Goal: Task Accomplishment & Management: Manage account settings

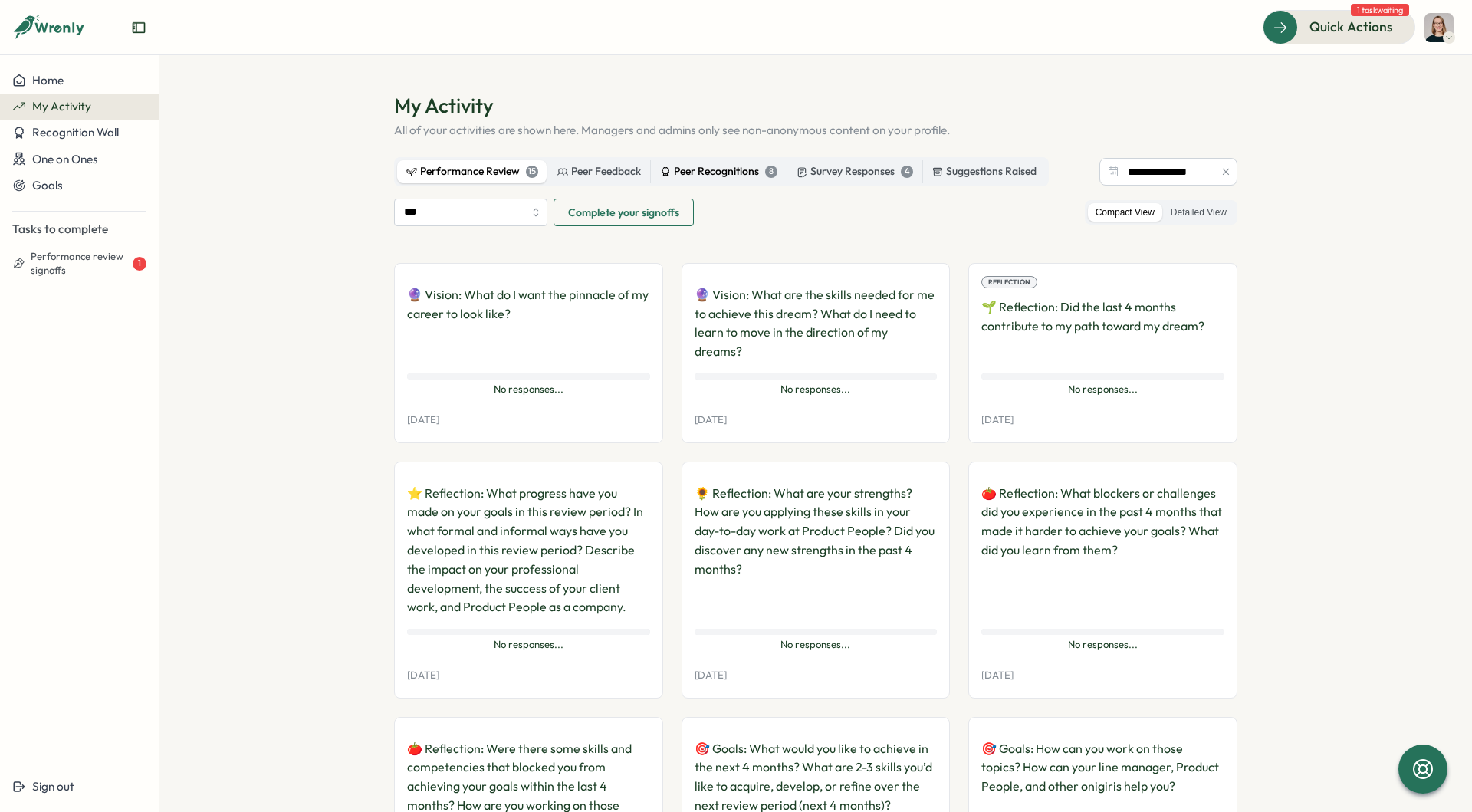
click at [698, 177] on div "Peer Recognitions 8" at bounding box center [718, 171] width 117 height 17
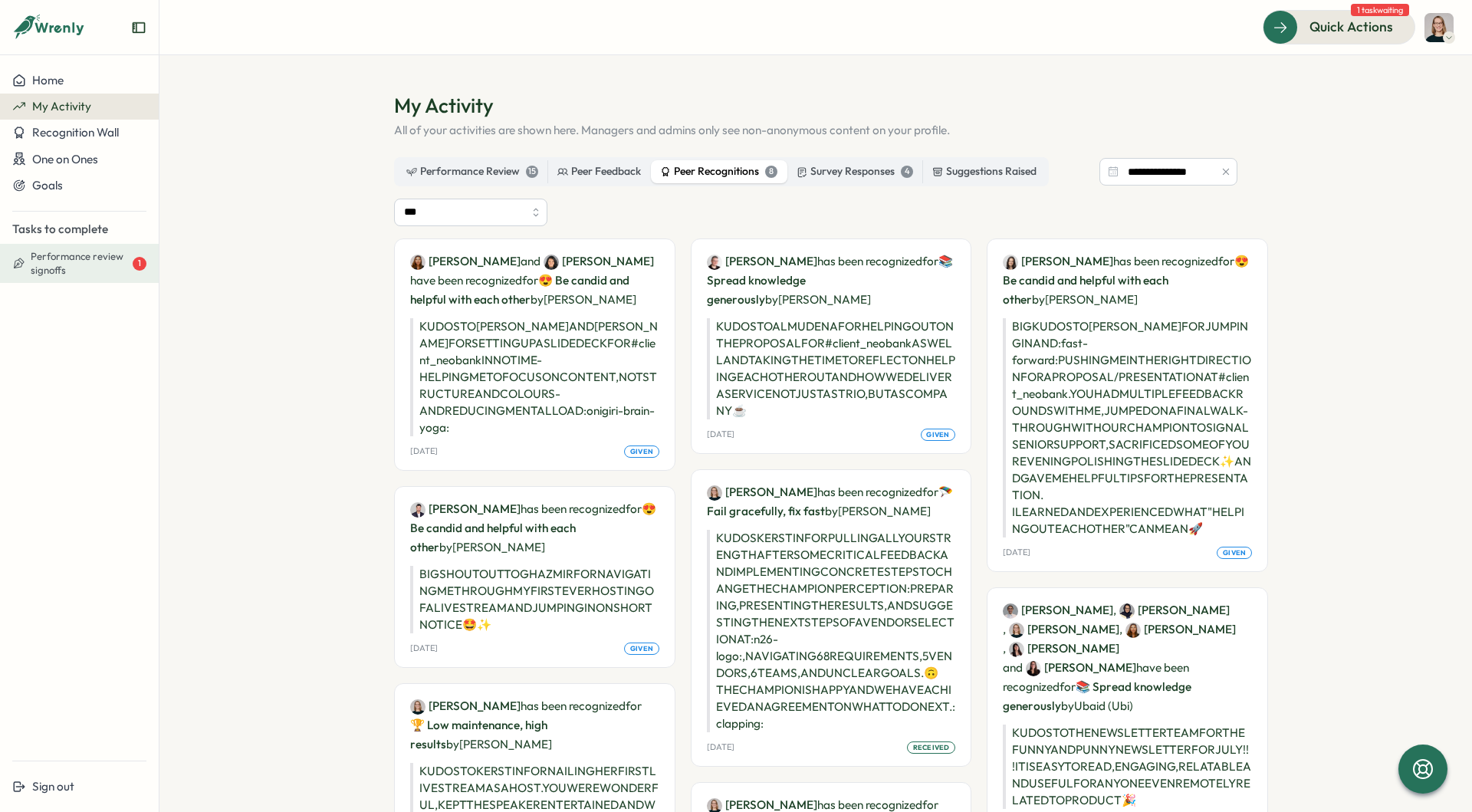
click at [80, 262] on span "Performance review signoffs" at bounding box center [80, 263] width 99 height 27
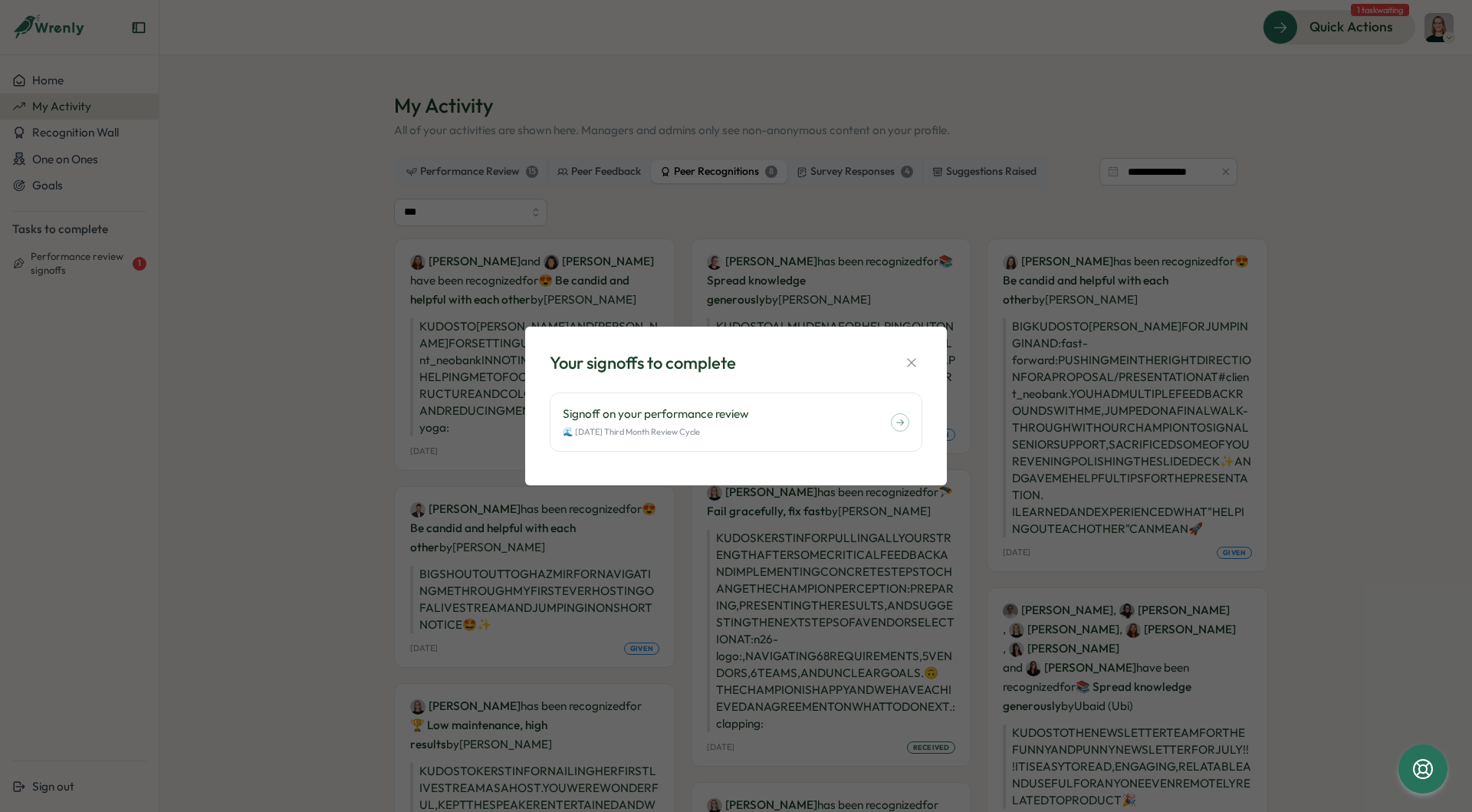
click at [349, 116] on div "Your signoffs to complete Signoff on your performance review 🌊 July 2025 Third …" at bounding box center [736, 406] width 1472 height 812
click at [1032, 70] on div "Your signoffs to complete Signoff on your performance review 🌊 July 2025 Third …" at bounding box center [736, 406] width 1472 height 812
click at [909, 362] on icon "button" at bounding box center [911, 362] width 15 height 15
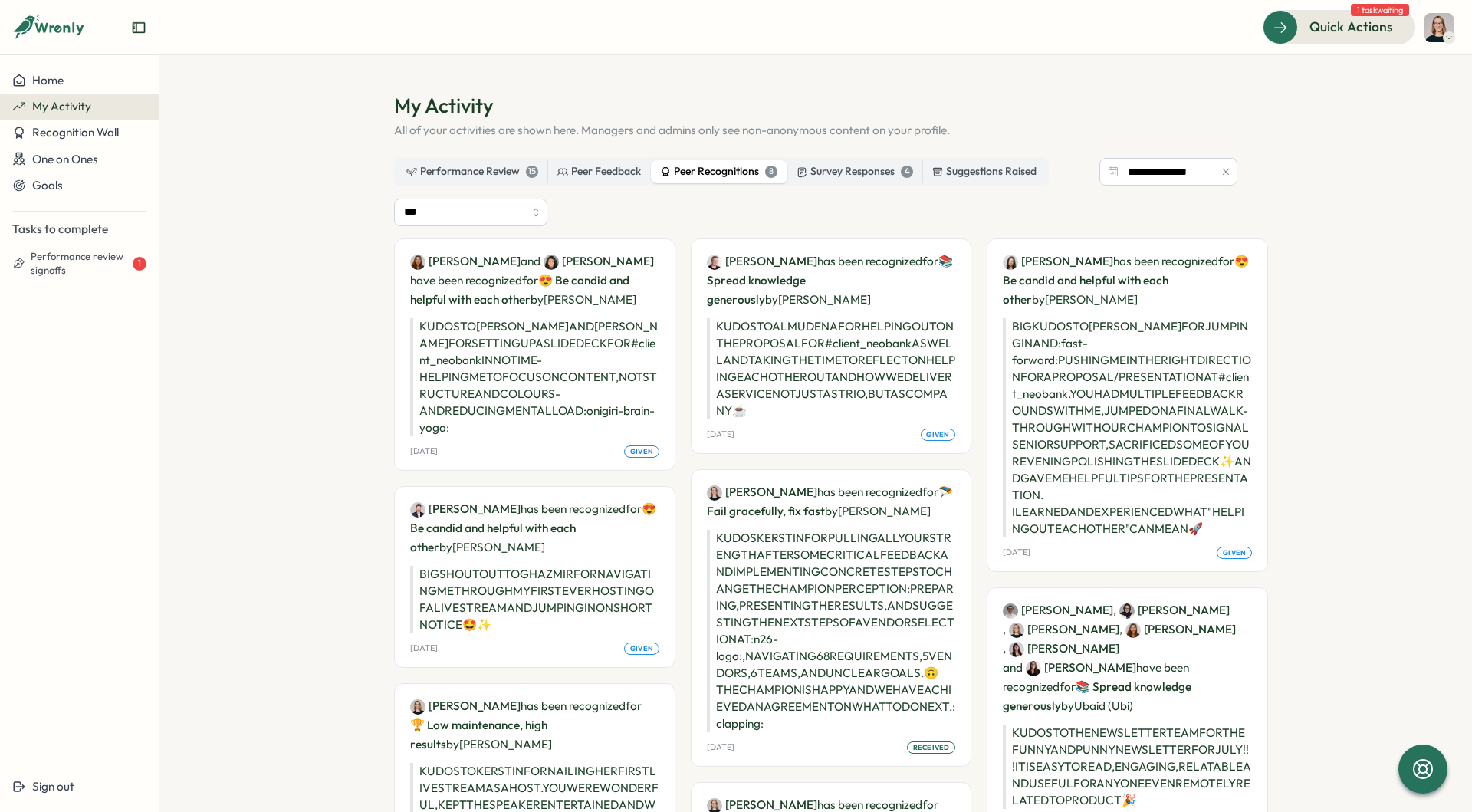
click at [1391, 15] on span "1 task waiting" at bounding box center [1379, 10] width 58 height 12
click at [1359, 33] on span "Quick Actions" at bounding box center [1329, 26] width 84 height 20
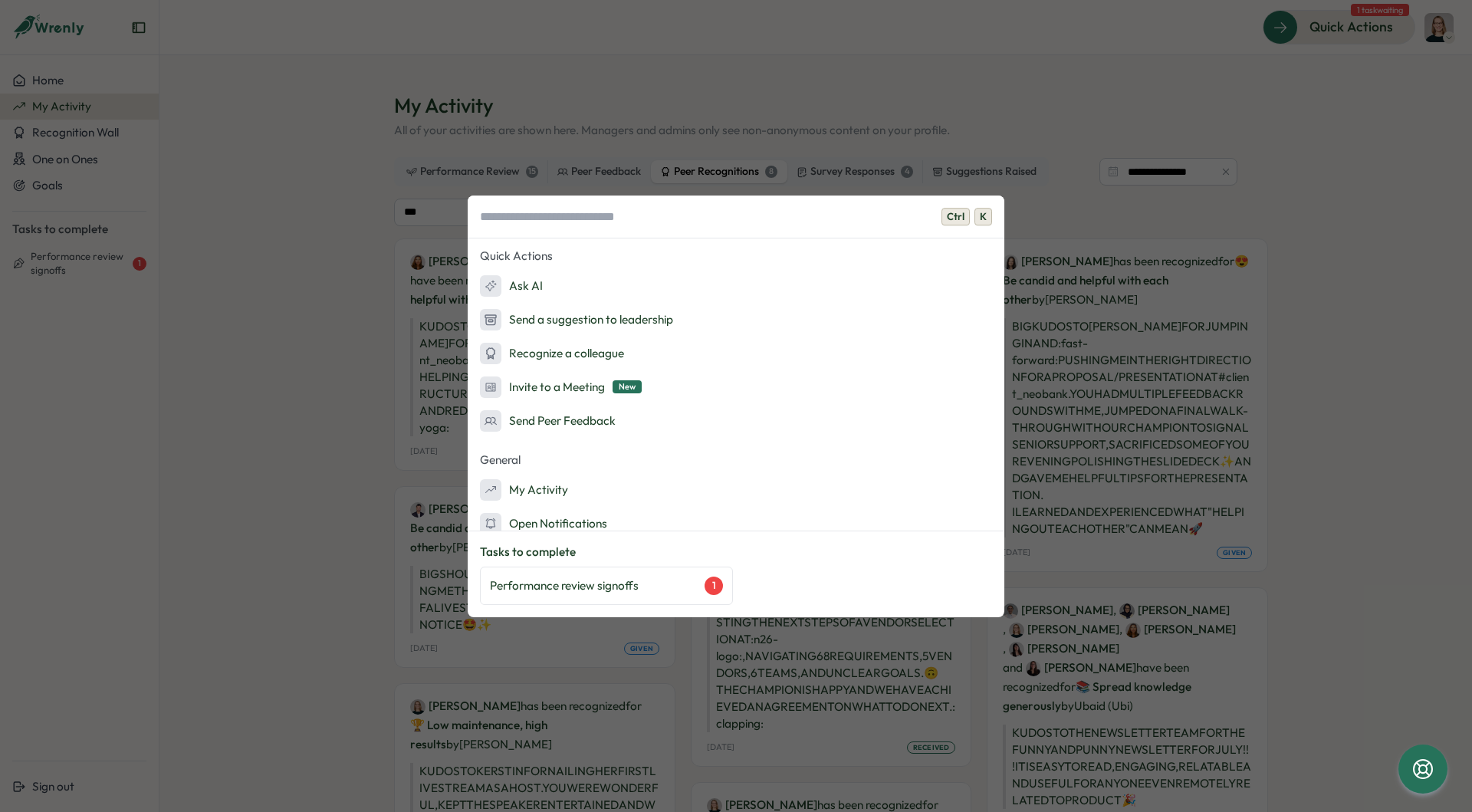
click at [324, 447] on div "Ctrl K Quick Actions Ask AI Send a suggestion to leadership Recognize a colleag…" at bounding box center [736, 406] width 1472 height 812
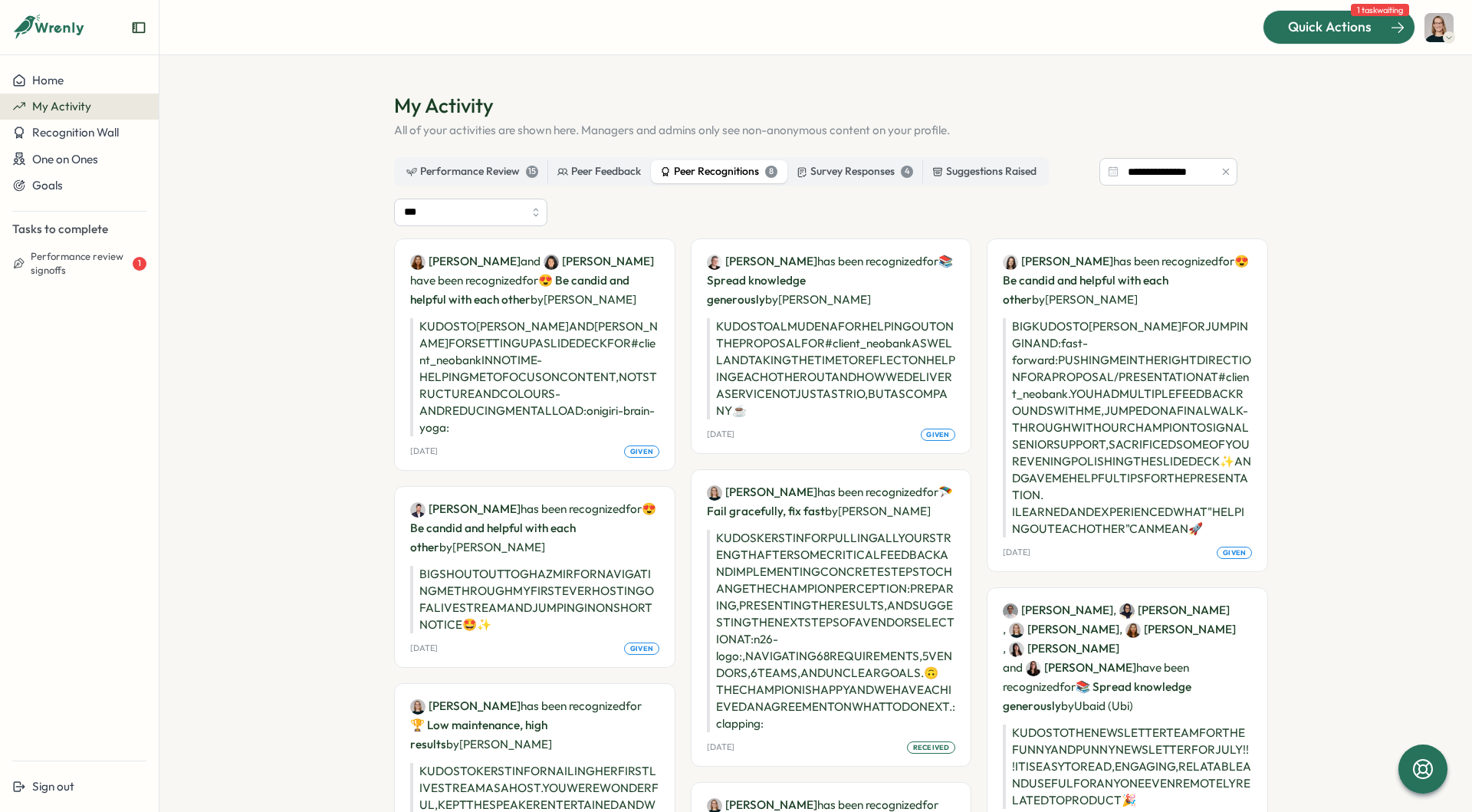
click at [1284, 24] on div "Quick Actions" at bounding box center [1330, 26] width 139 height 20
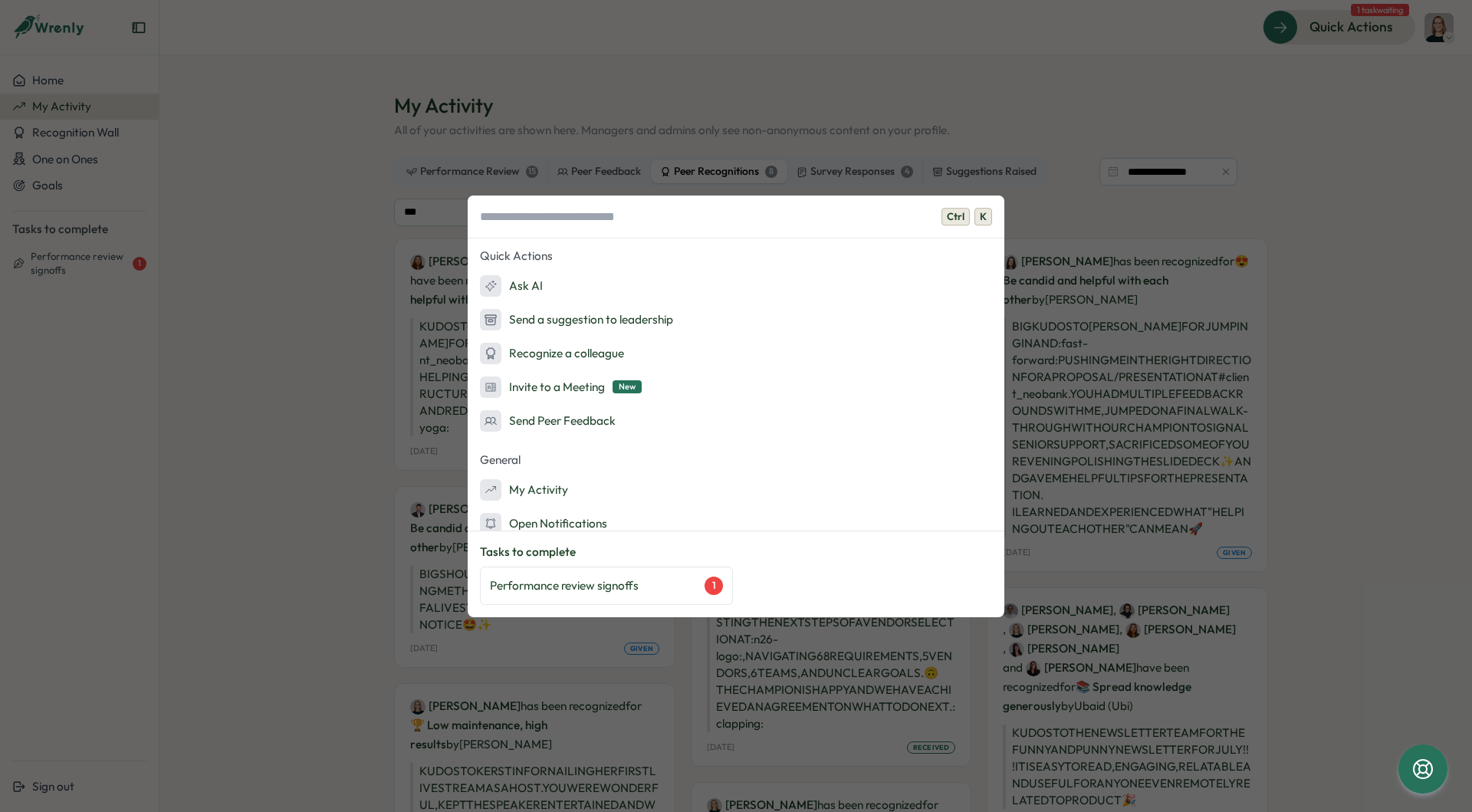
click at [1264, 132] on div "Ctrl K Quick Actions Ask AI Send a suggestion to leadership Recognize a colleag…" at bounding box center [736, 406] width 1472 height 812
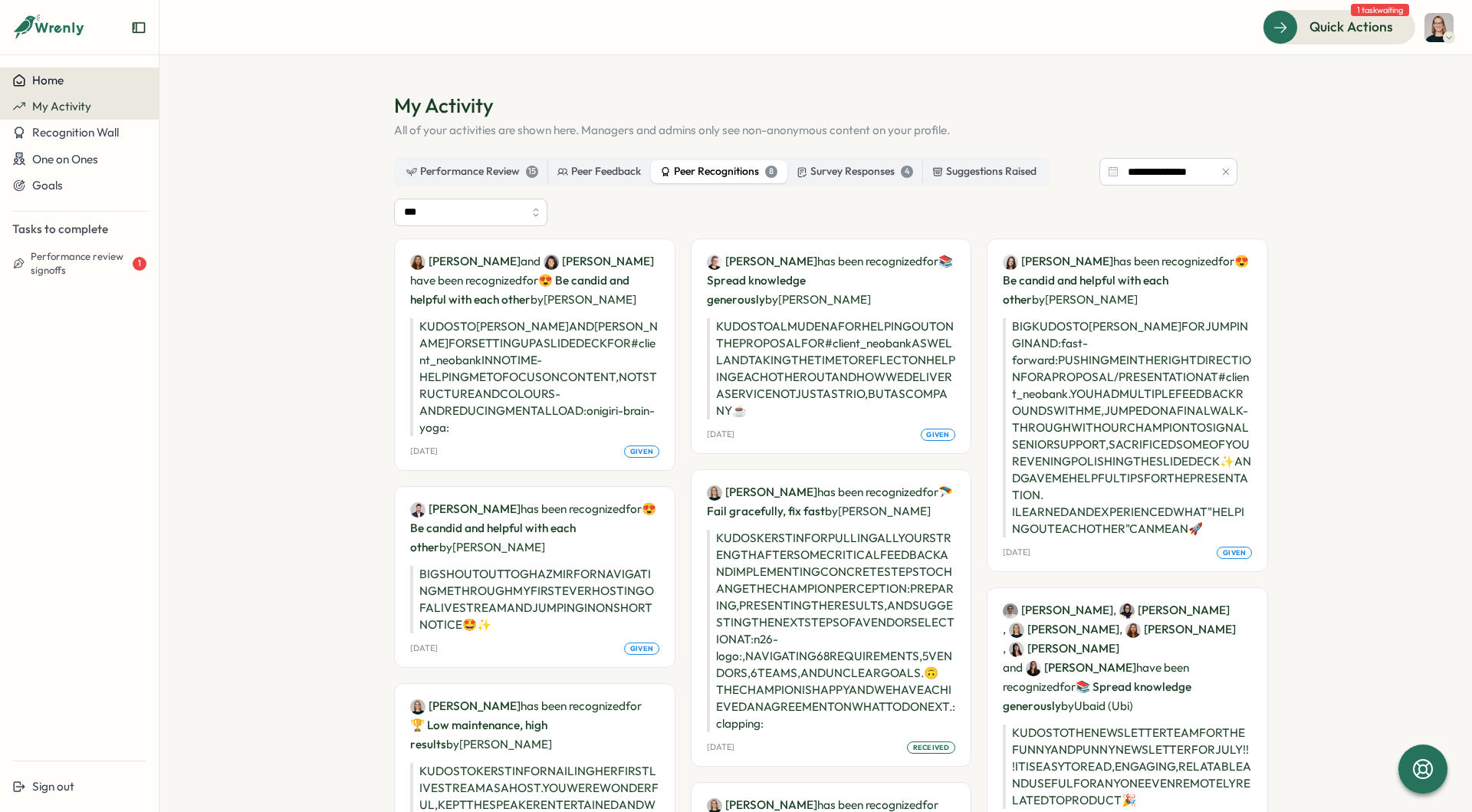
click at [83, 81] on div "Home" at bounding box center [79, 80] width 134 height 14
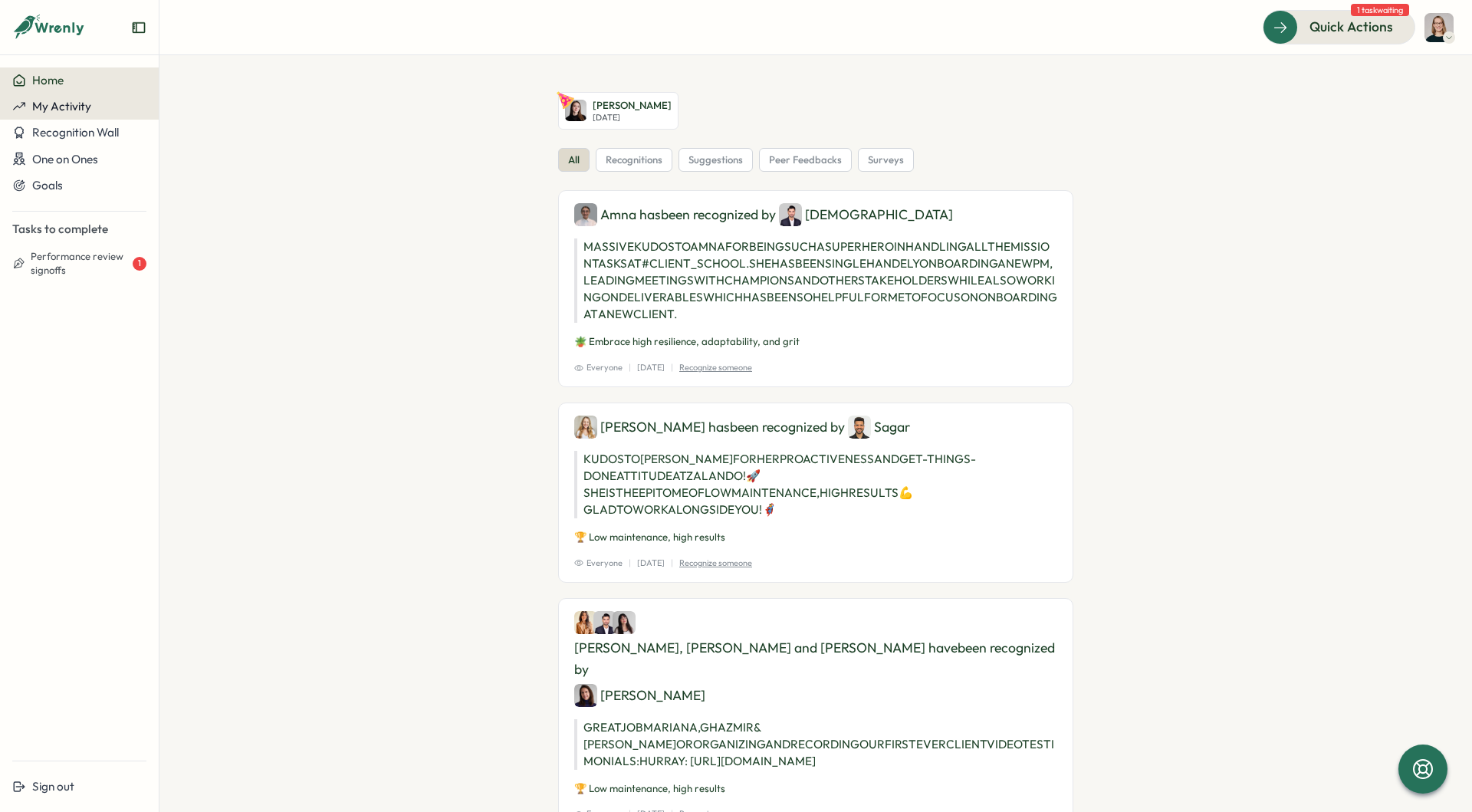
click at [57, 112] on span "My Activity" at bounding box center [61, 106] width 59 height 14
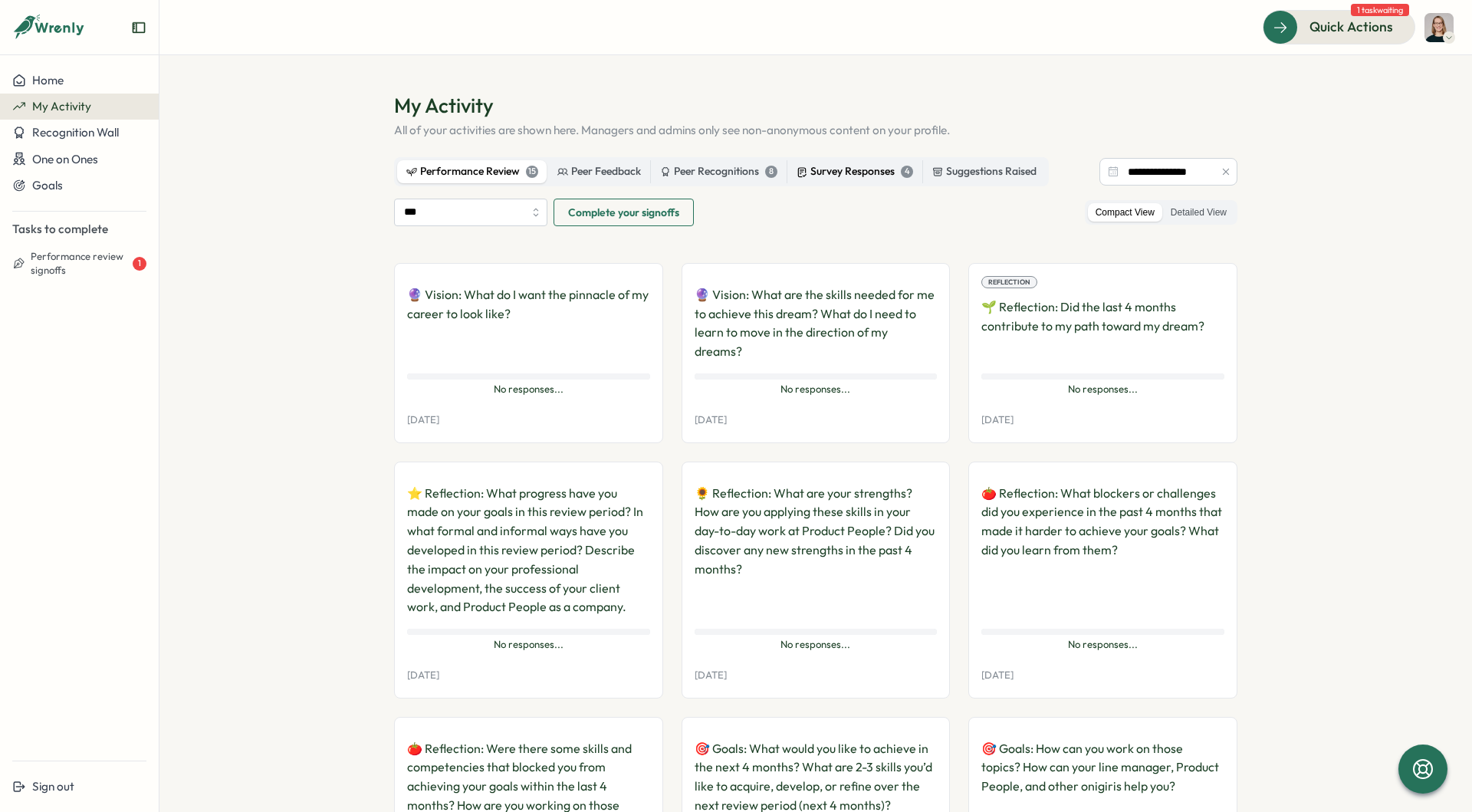
click at [836, 177] on div "Survey Responses 4" at bounding box center [854, 171] width 116 height 17
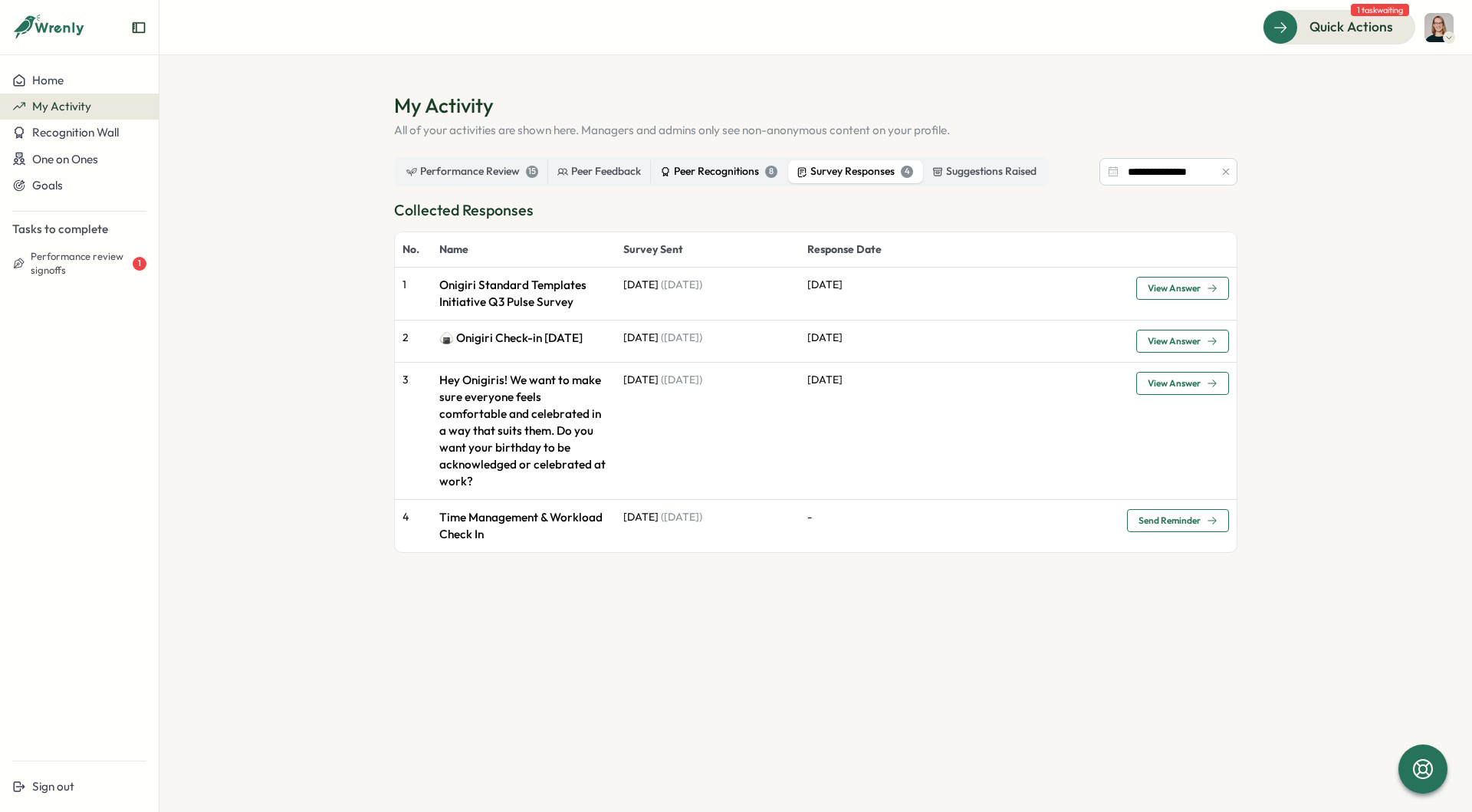
click at [700, 175] on div "Peer Recognitions 8" at bounding box center [718, 171] width 117 height 17
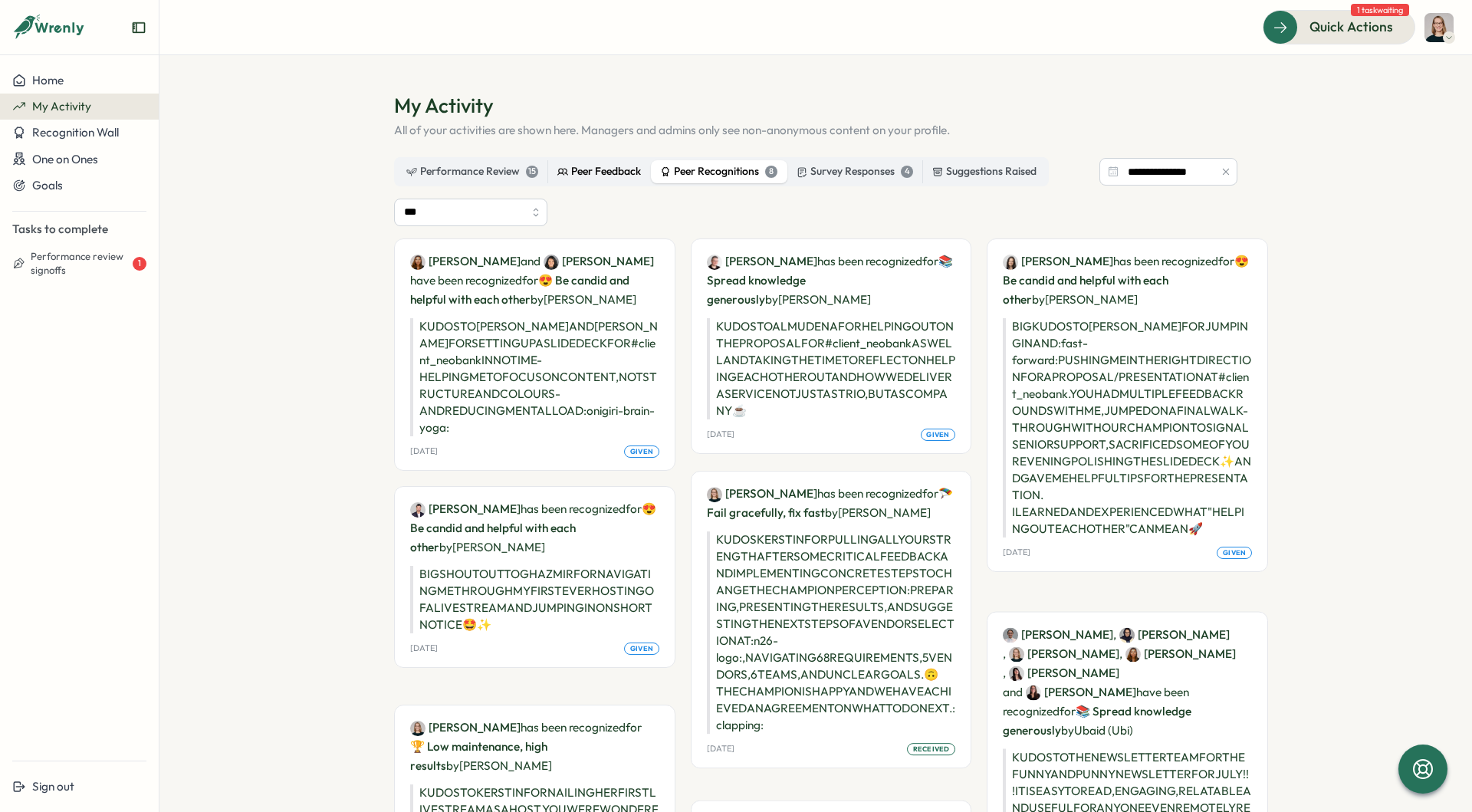
click at [612, 173] on div "Peer Feedback" at bounding box center [599, 171] width 84 height 17
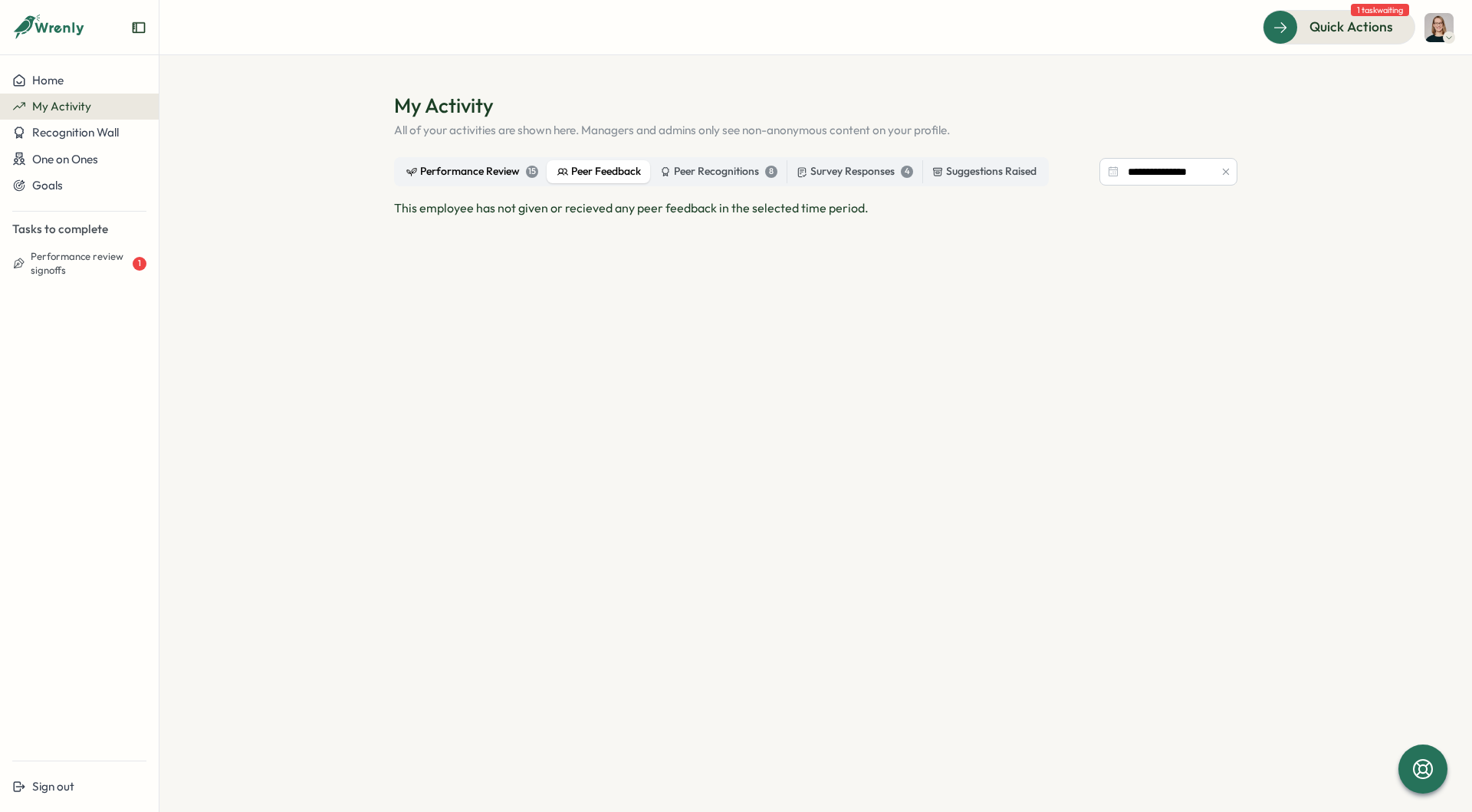
click at [502, 180] on label "Performance Review 15" at bounding box center [472, 171] width 150 height 23
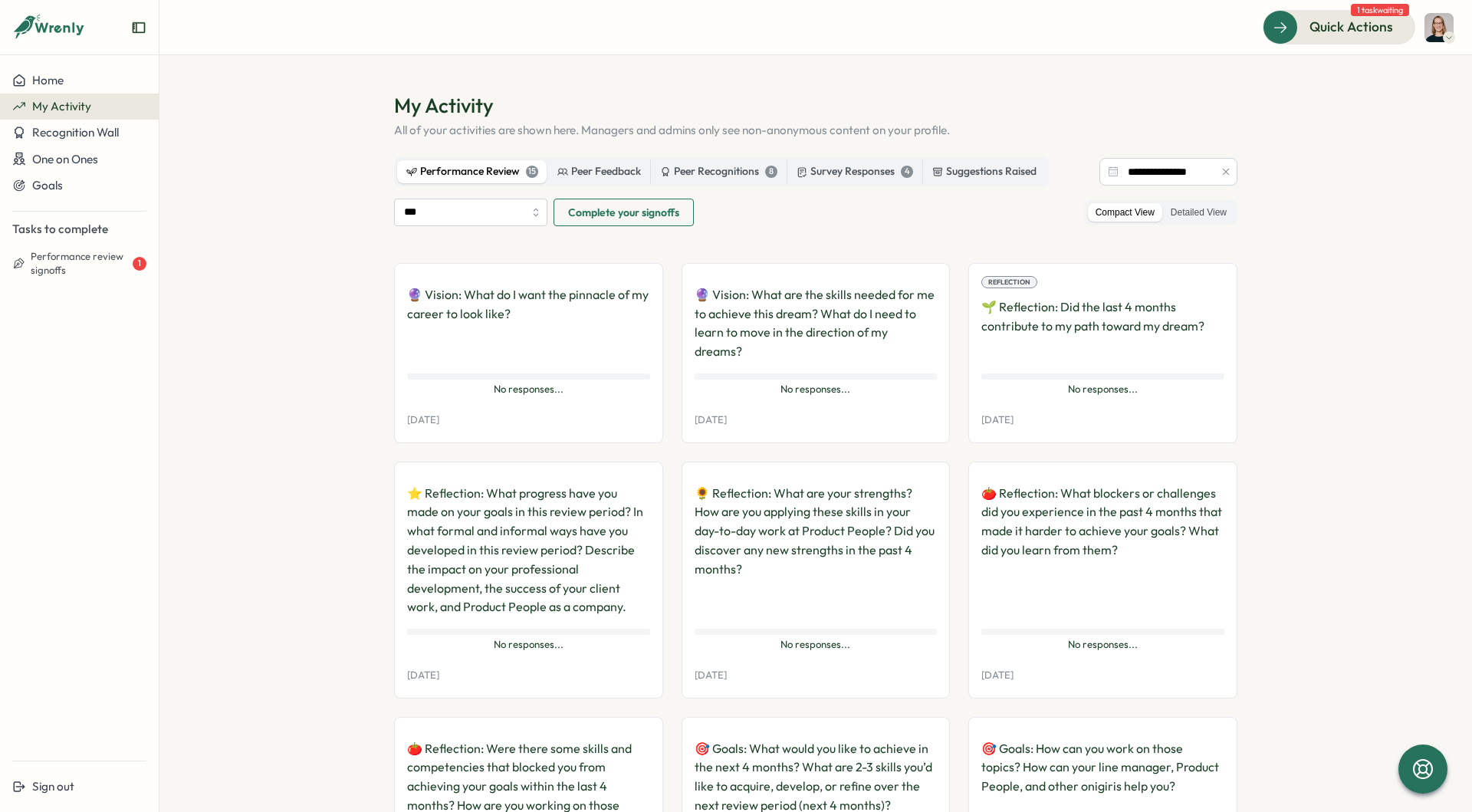
click at [508, 302] on p "🔮 Vision: What do I want the pinnacle of my career to look like?" at bounding box center [528, 322] width 243 height 76
click at [497, 382] on span "No responses..." at bounding box center [528, 388] width 243 height 14
click at [102, 83] on div "Home" at bounding box center [79, 80] width 134 height 14
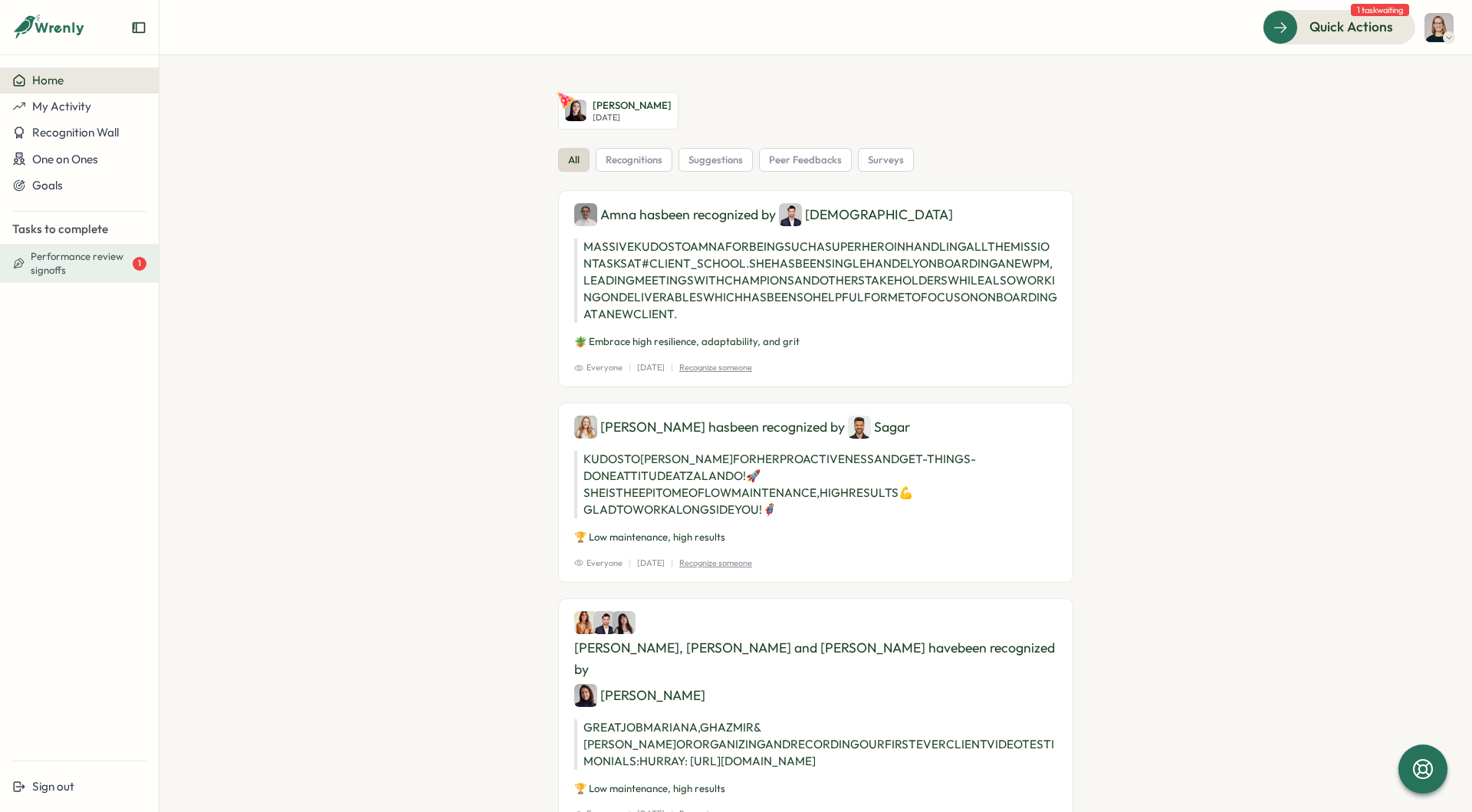
click at [105, 264] on span "Performance review signoffs" at bounding box center [80, 263] width 99 height 27
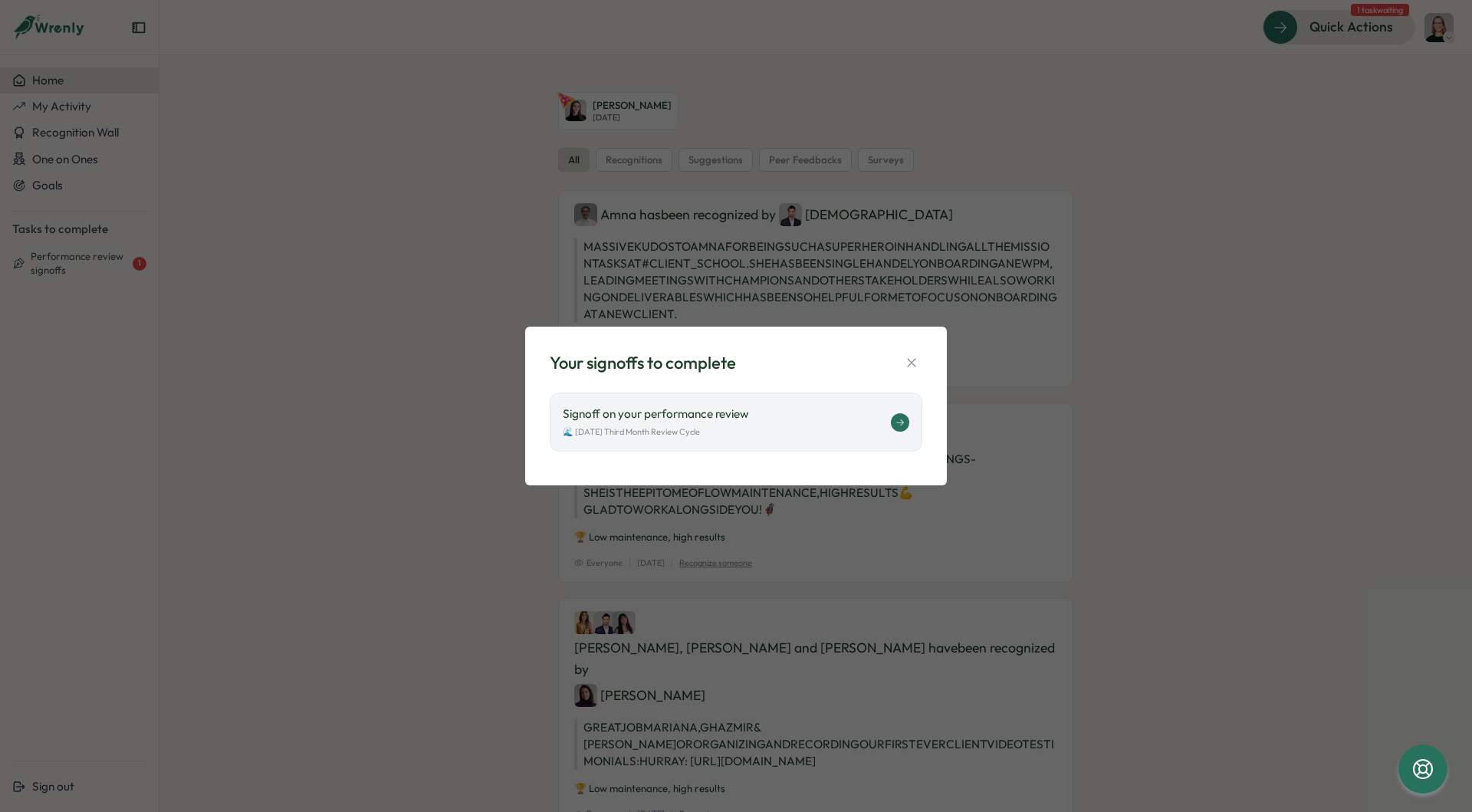
click at [897, 427] on button at bounding box center [899, 422] width 18 height 18
click at [914, 361] on icon "button" at bounding box center [911, 362] width 15 height 15
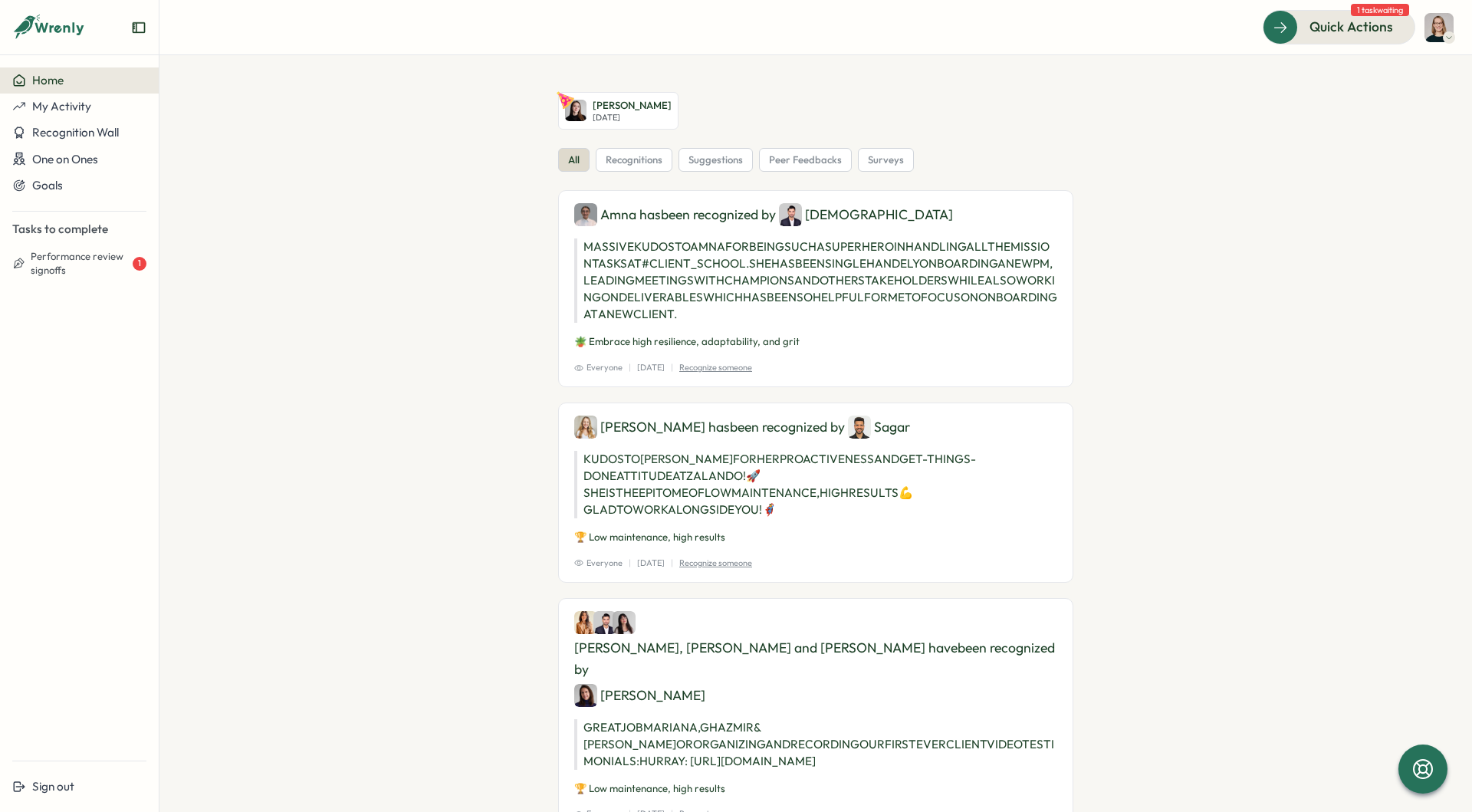
click at [90, 89] on button "Home" at bounding box center [79, 81] width 159 height 26
click at [207, 408] on section "Elena Ladushyna Thu, Aug 14 all recognitions suggestions peer feedbacks surveys…" at bounding box center [815, 433] width 1312 height 756
click at [110, 279] on button "Performance review signoffs 1" at bounding box center [79, 263] width 159 height 39
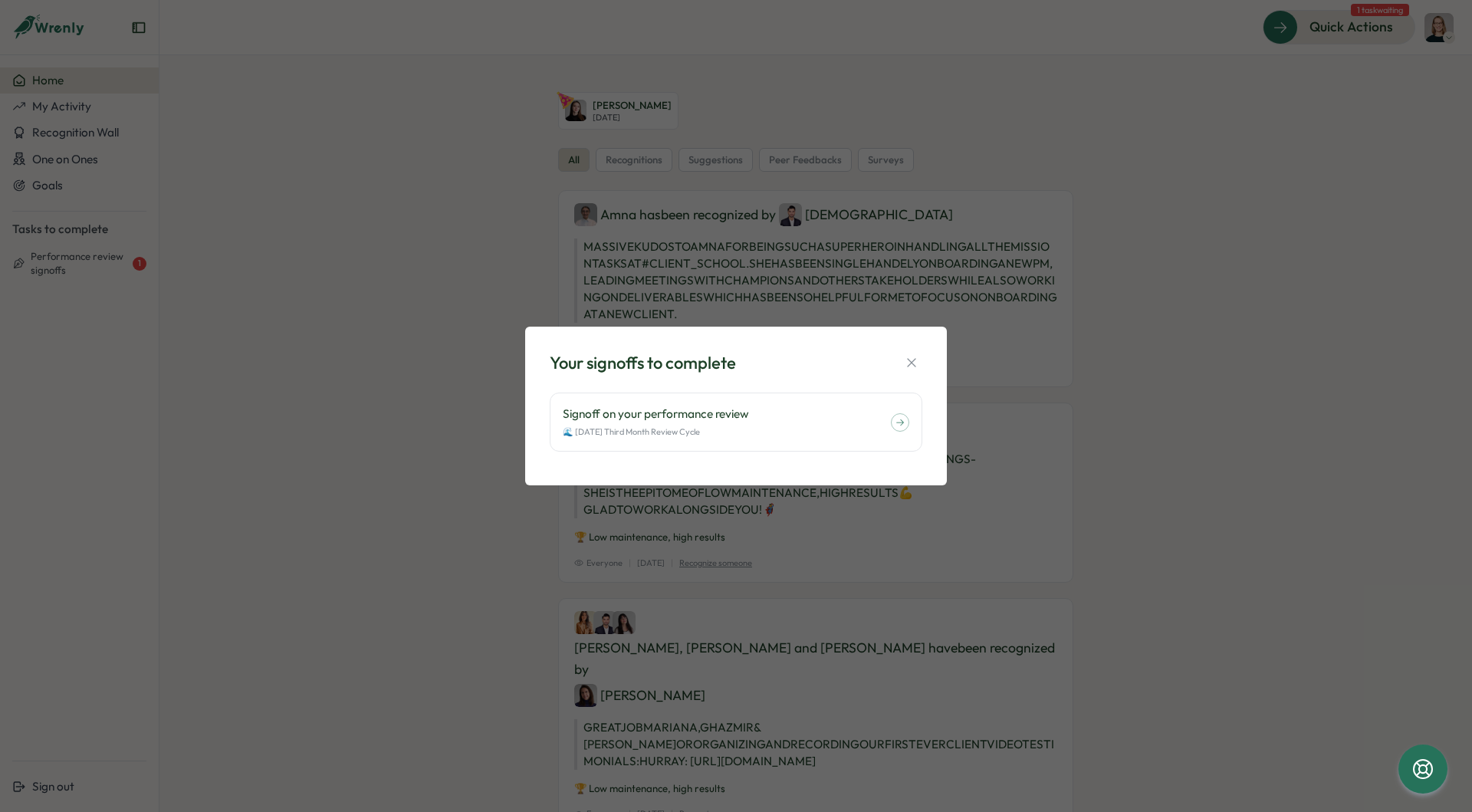
click at [303, 333] on div "Your signoffs to complete Signoff on your performance review 🌊 July 2025 Third …" at bounding box center [736, 406] width 1472 height 812
click at [317, 309] on div "Your signoffs to complete Signoff on your performance review 🌊 July 2025 Third …" at bounding box center [736, 406] width 1472 height 812
click at [906, 357] on icon "button" at bounding box center [911, 362] width 15 height 15
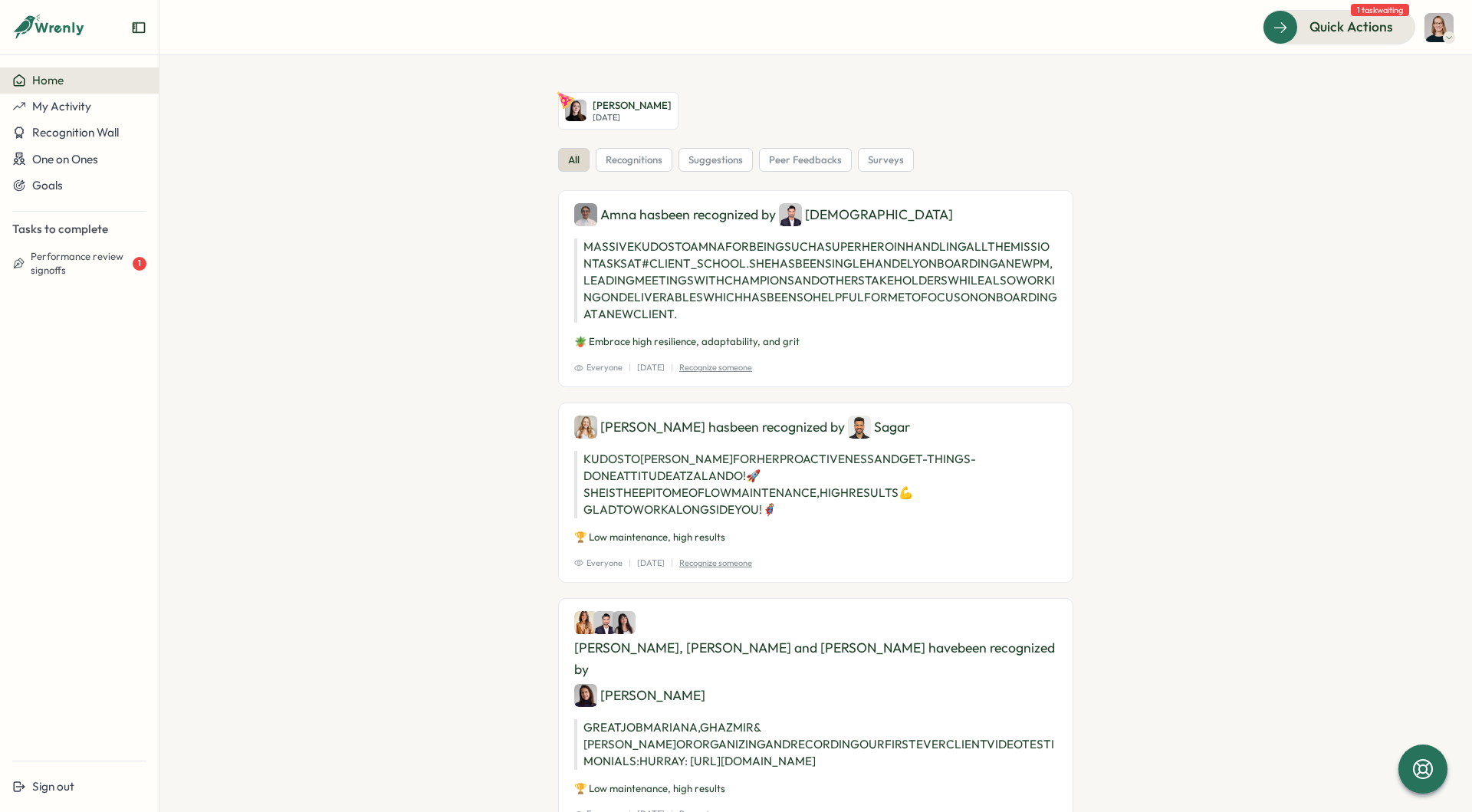
click at [906, 357] on icon "button" at bounding box center [911, 362] width 15 height 15
click at [1287, 26] on div "Quick Actions" at bounding box center [1330, 26] width 139 height 20
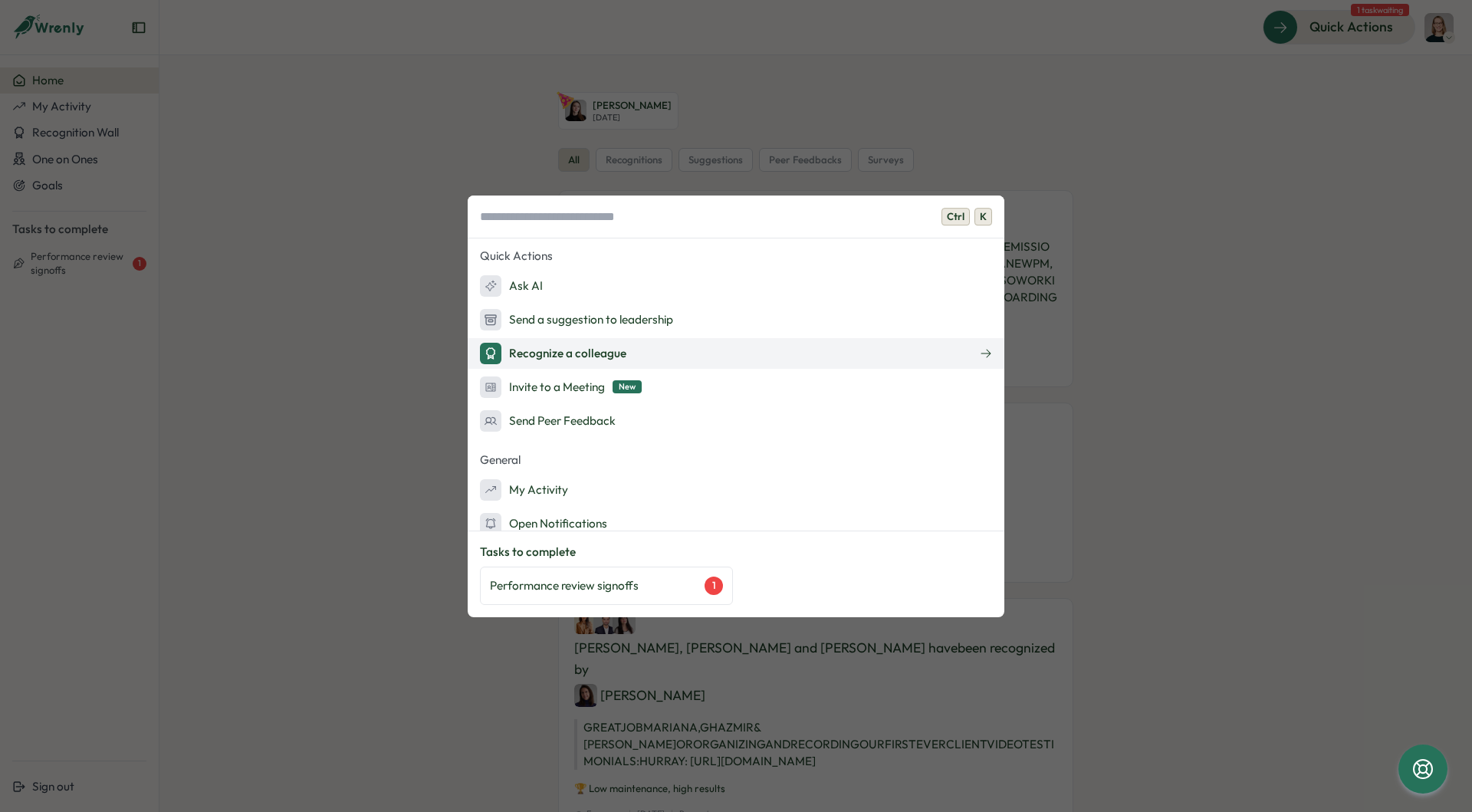
scroll to position [14, 0]
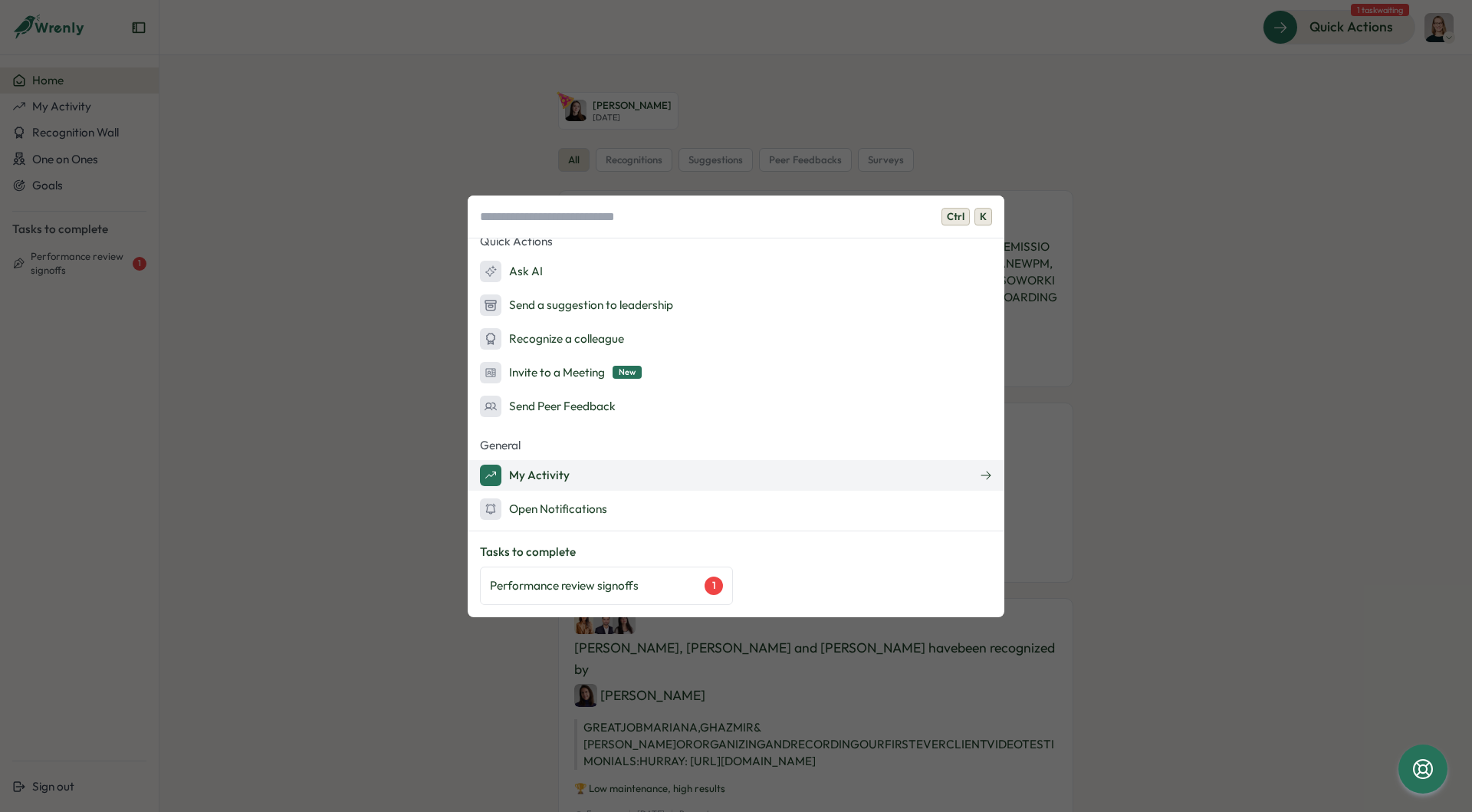
click at [585, 472] on button "My Activity" at bounding box center [736, 475] width 537 height 30
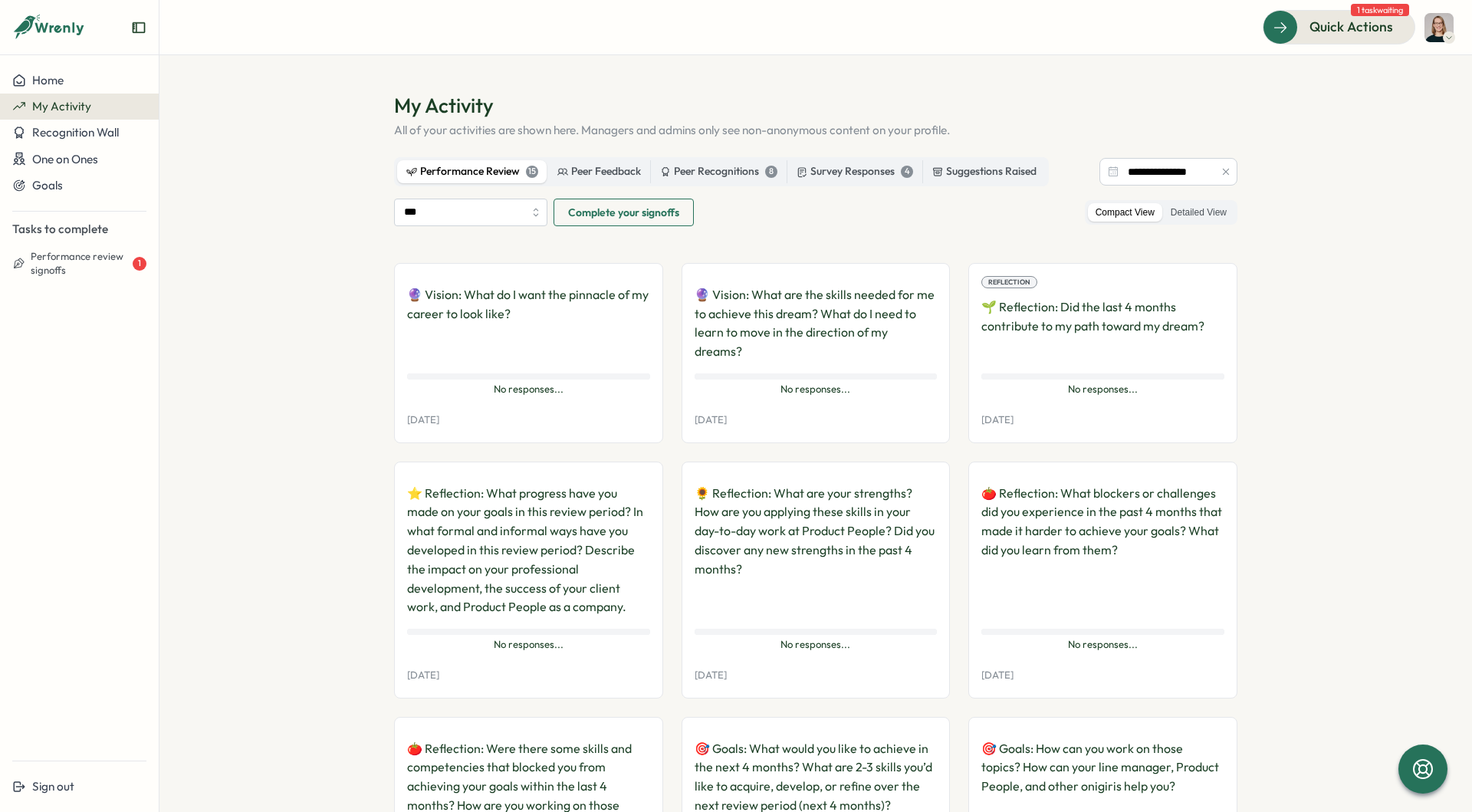
click at [1228, 171] on icon "button" at bounding box center [1225, 171] width 10 height 10
click at [744, 164] on label "Peer Recognitions 8" at bounding box center [719, 171] width 136 height 23
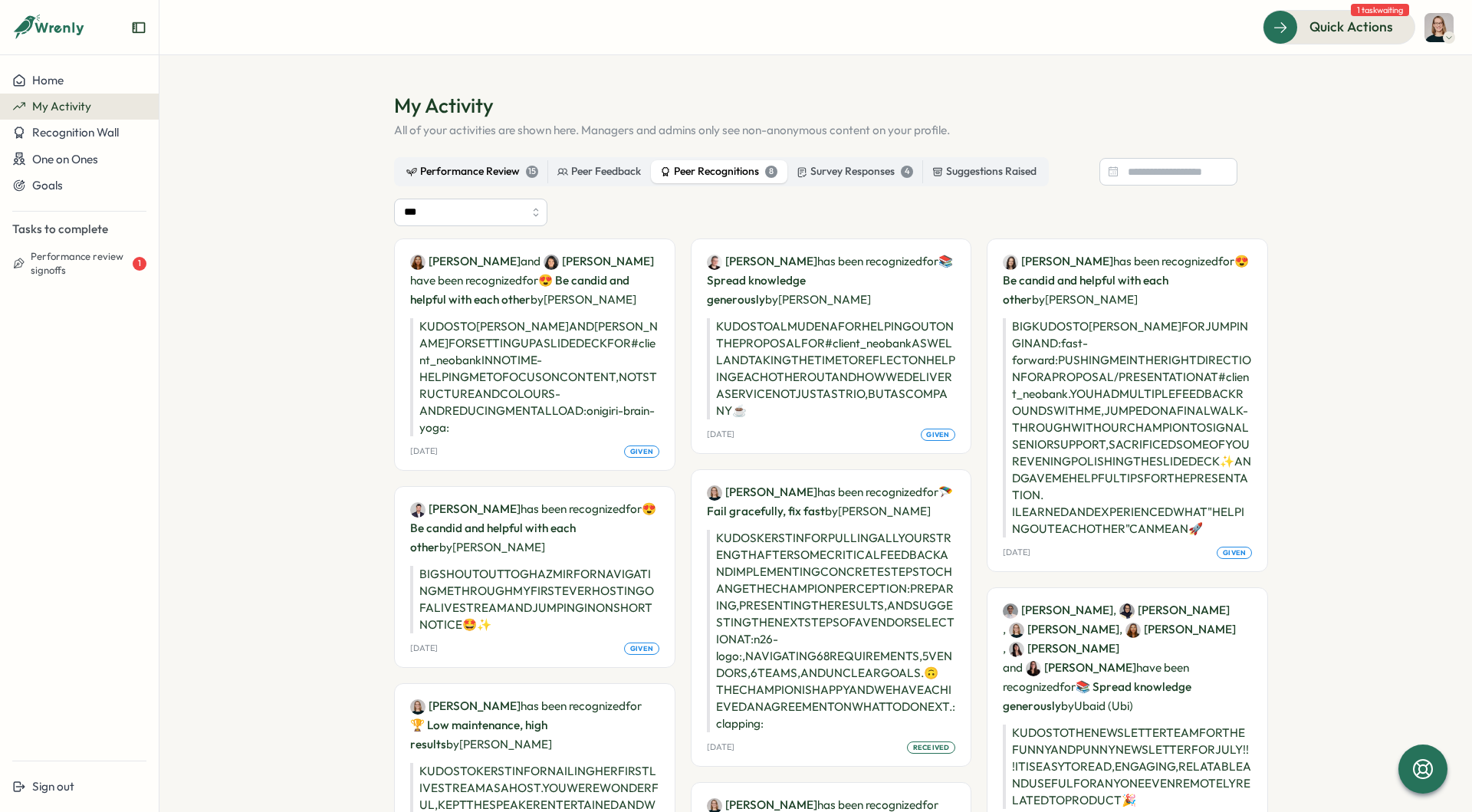
click at [497, 174] on div "Performance Review 15" at bounding box center [472, 171] width 132 height 17
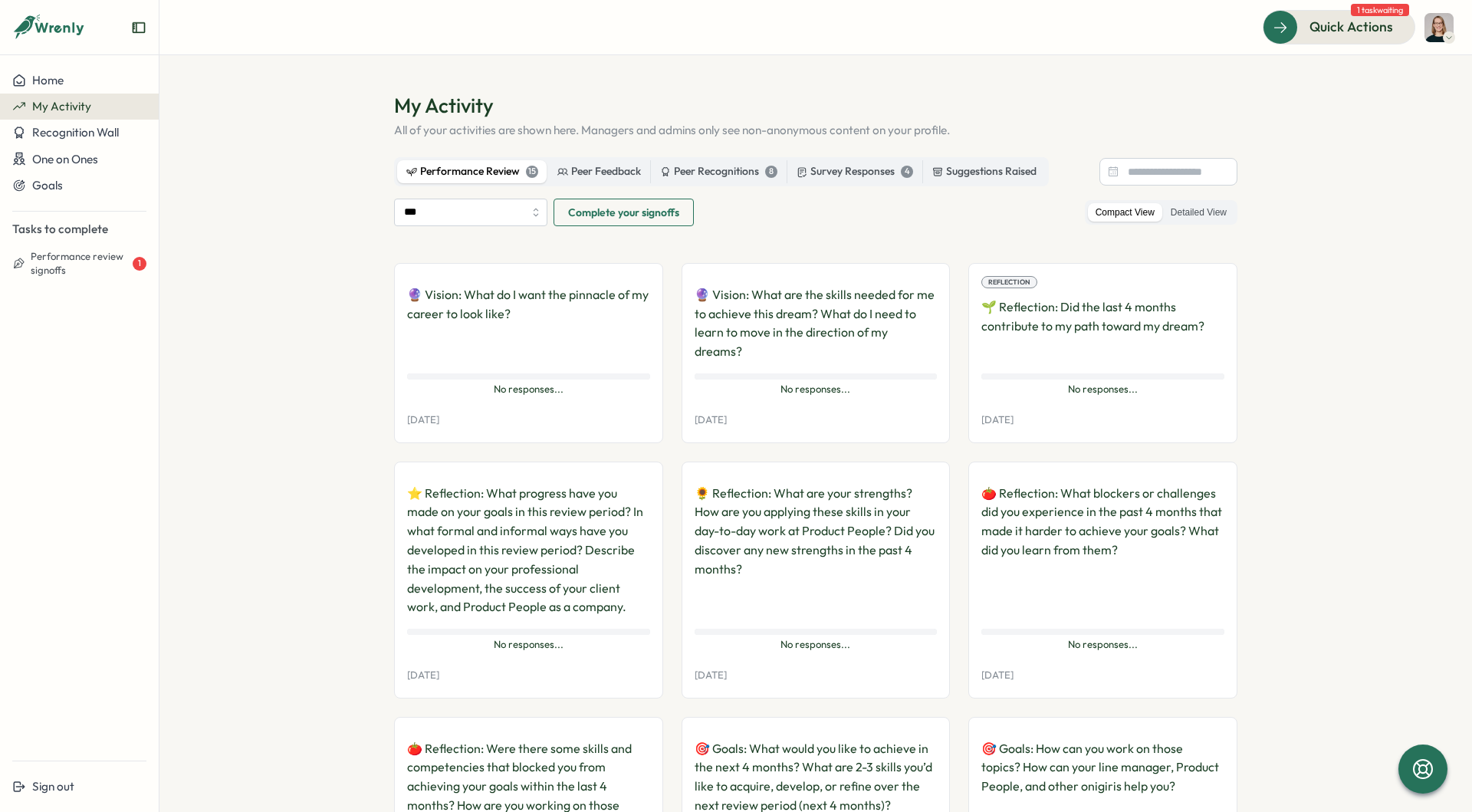
click at [583, 286] on p "🔮 Vision: What do I want the pinnacle of my career to look like?" at bounding box center [528, 322] width 243 height 76
click at [491, 218] on input "***" at bounding box center [471, 212] width 153 height 28
click at [116, 157] on div "One on Ones" at bounding box center [79, 159] width 134 height 14
click at [114, 184] on div "Goals" at bounding box center [79, 185] width 134 height 14
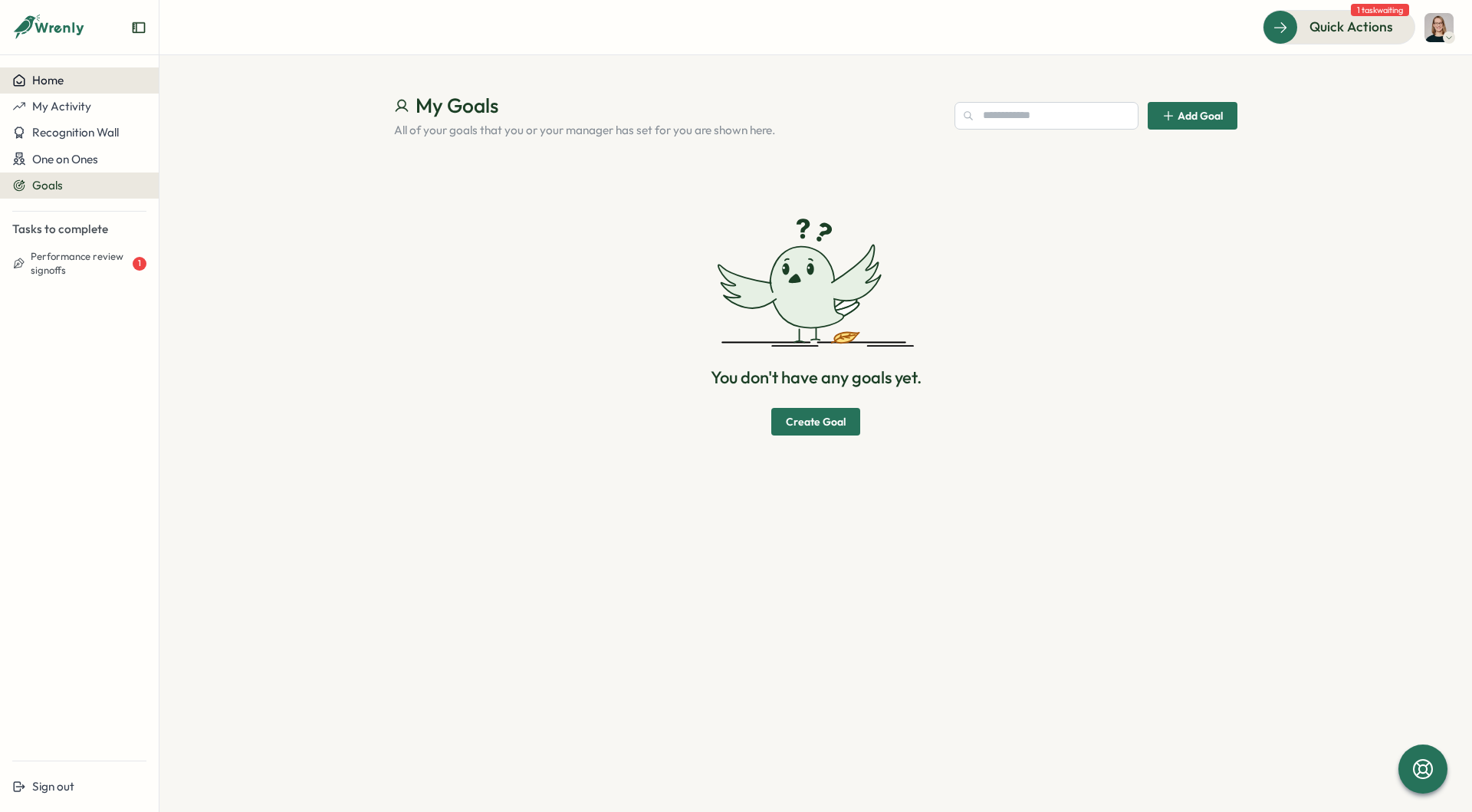
click at [67, 88] on button "Home" at bounding box center [79, 81] width 159 height 26
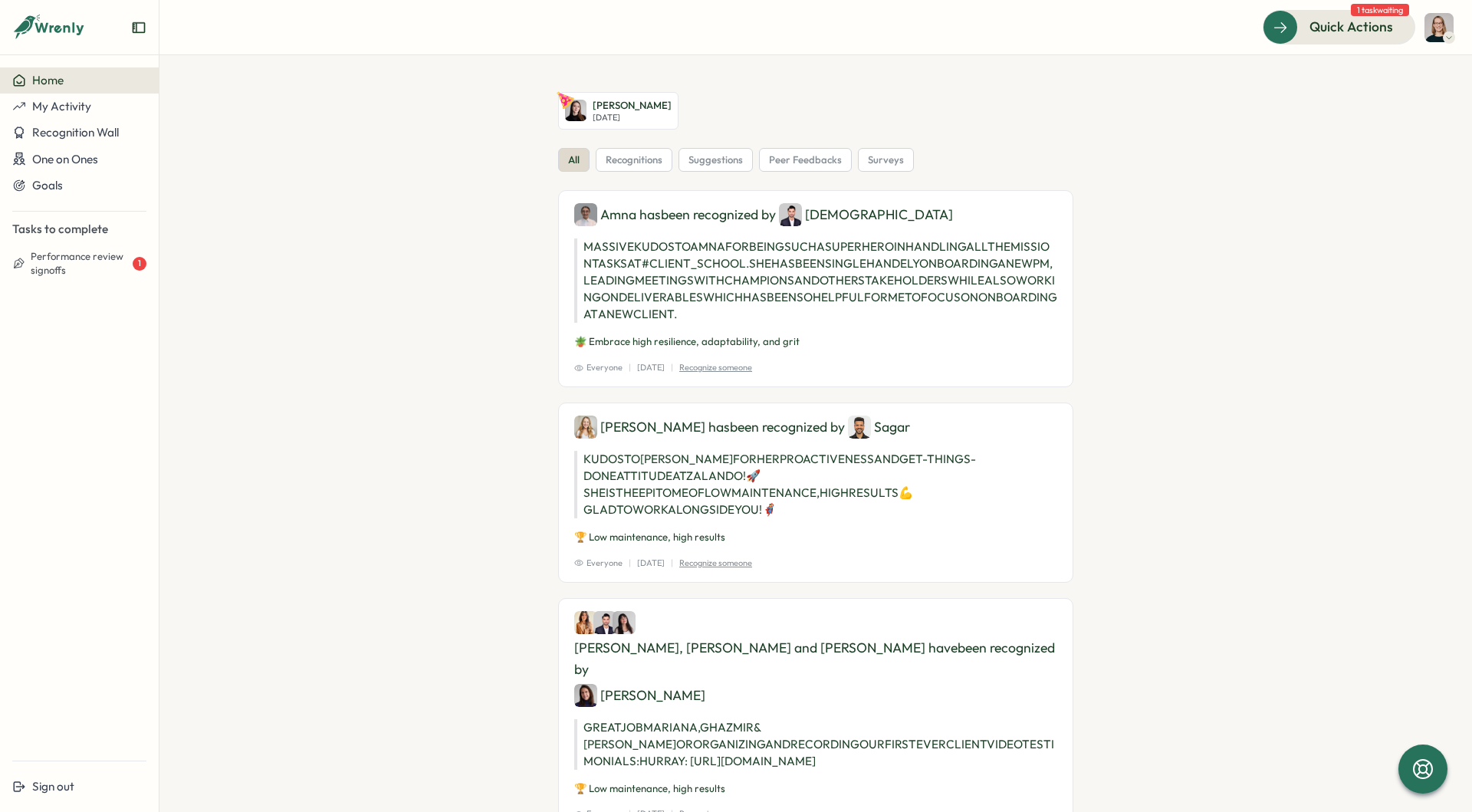
click at [239, 273] on section "Elena Ladushyna Thu, Aug 14 all recognitions suggestions peer feedbacks surveys…" at bounding box center [815, 433] width 1312 height 756
click at [109, 75] on div "Home" at bounding box center [79, 80] width 134 height 14
click at [1352, 30] on span "Quick Actions" at bounding box center [1329, 26] width 84 height 20
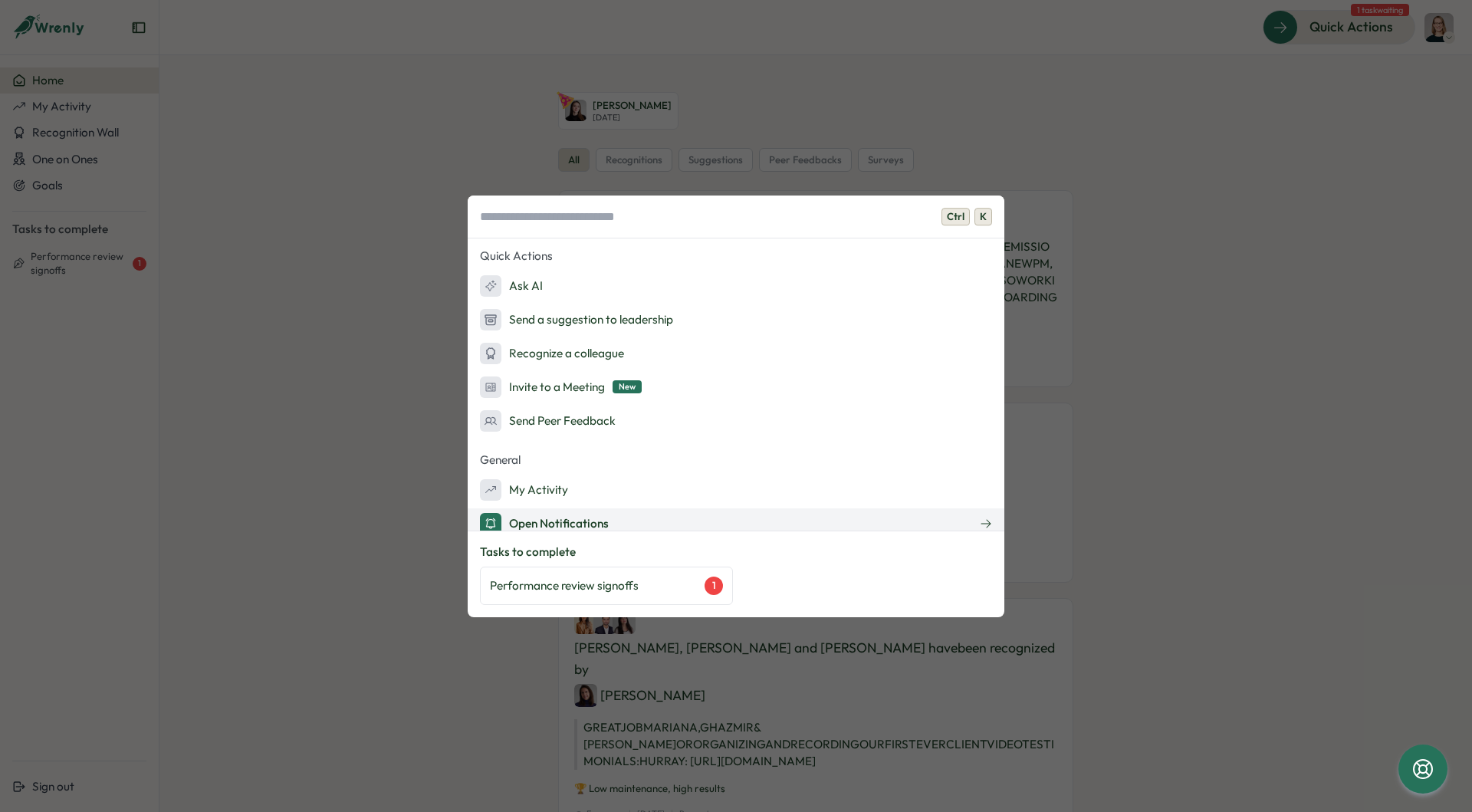
click at [704, 514] on button "Open Notifications" at bounding box center [736, 523] width 537 height 30
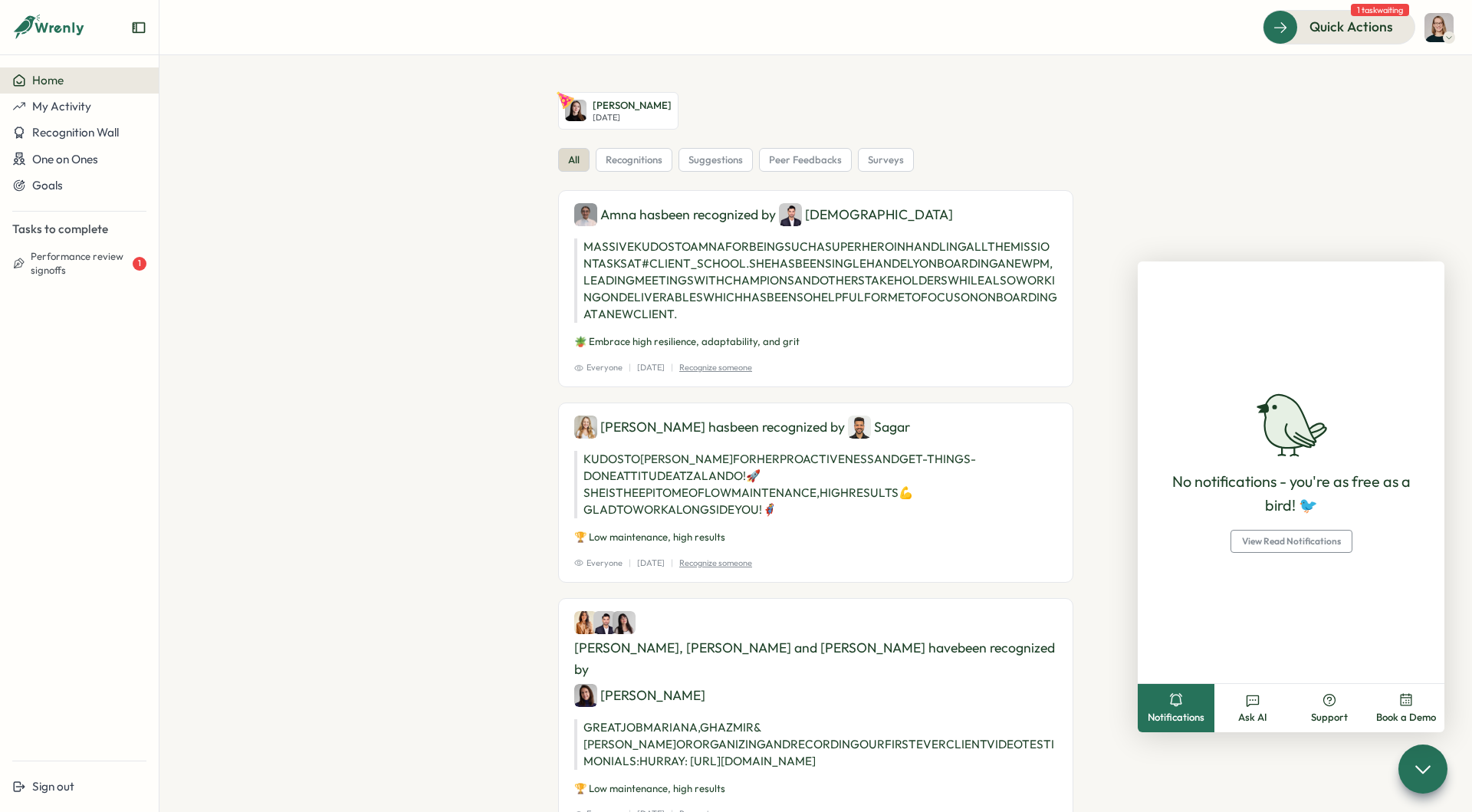
click at [1320, 41] on div at bounding box center [1338, 26] width 151 height 32
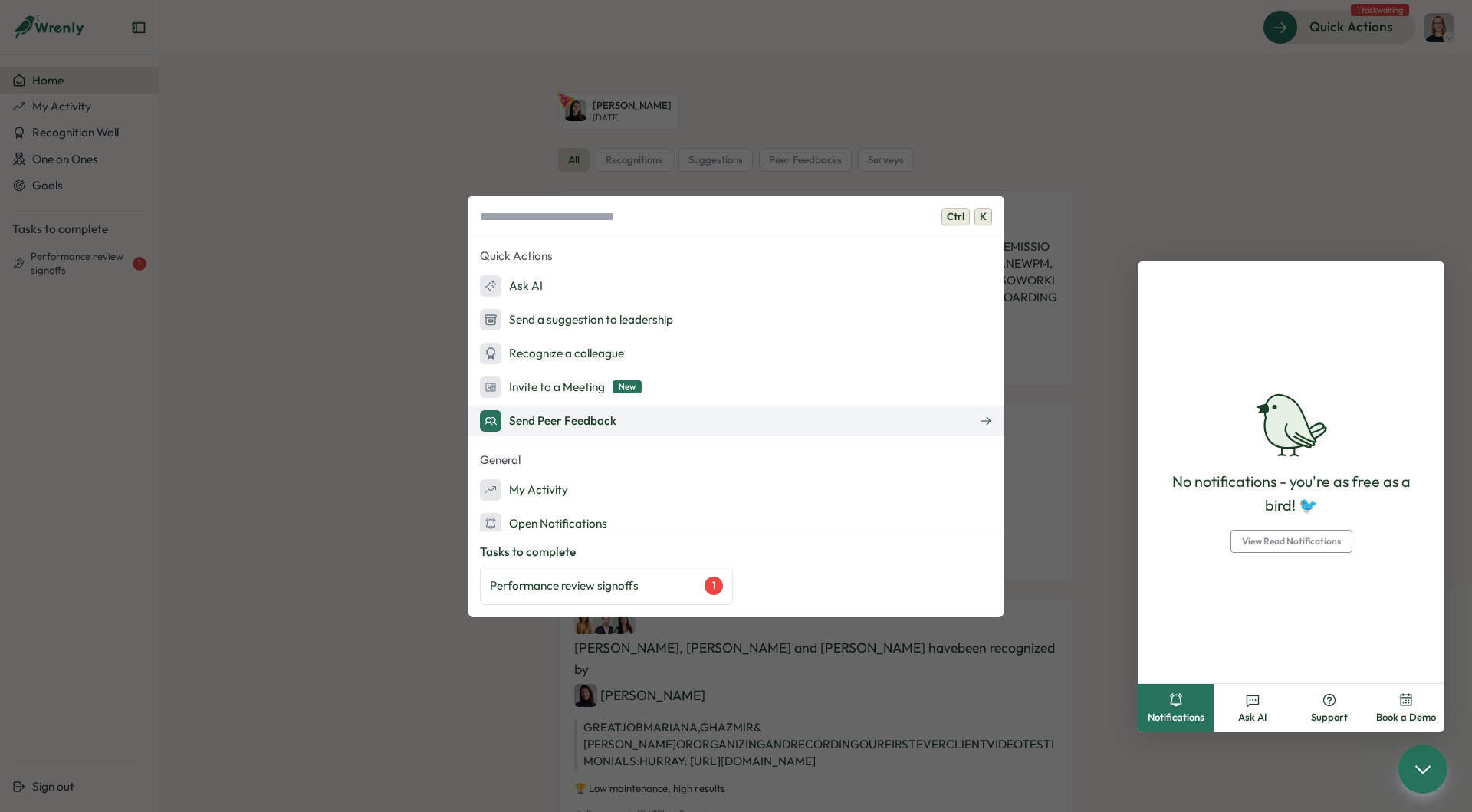
scroll to position [14, 0]
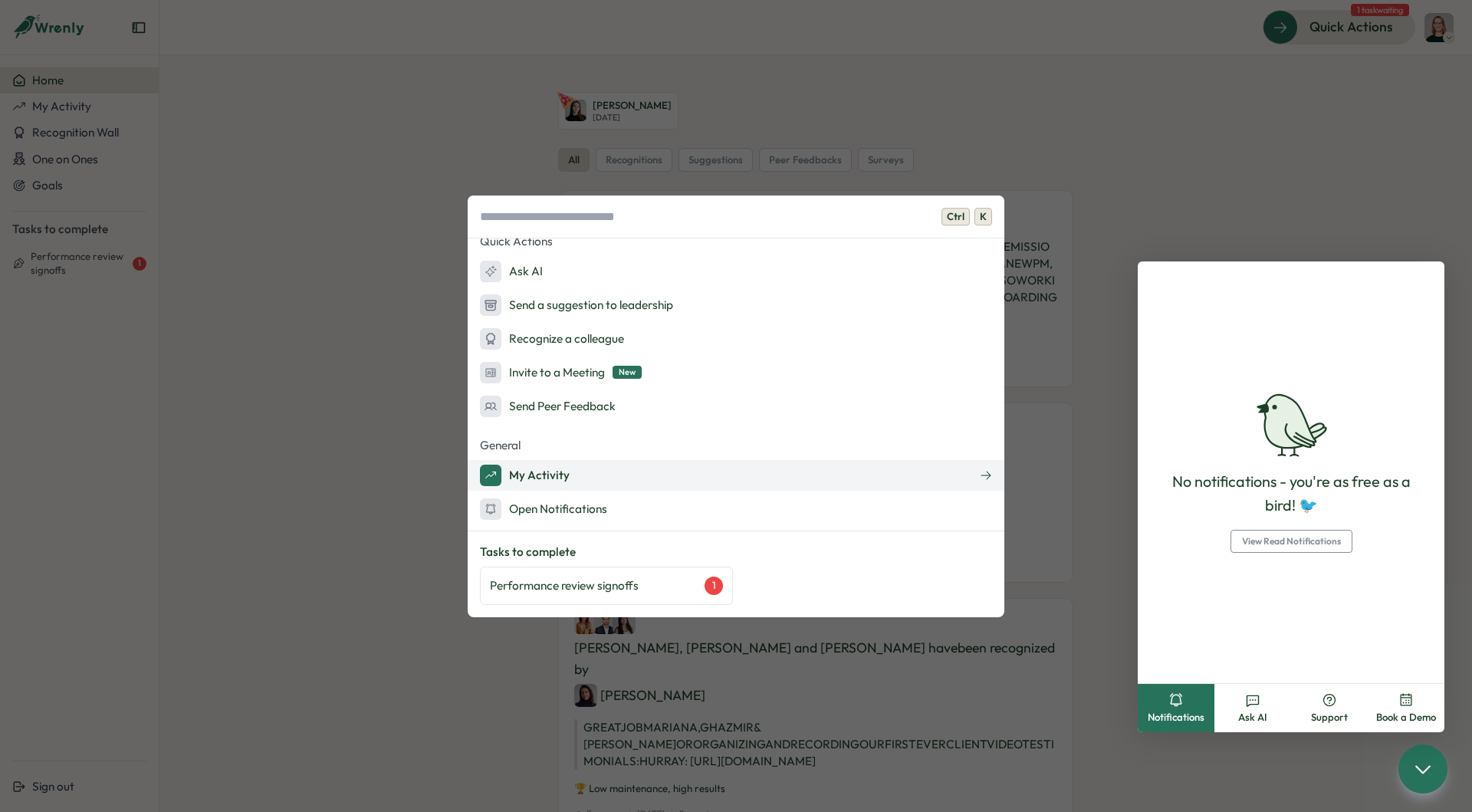
click at [545, 478] on div "My Activity" at bounding box center [524, 475] width 89 height 22
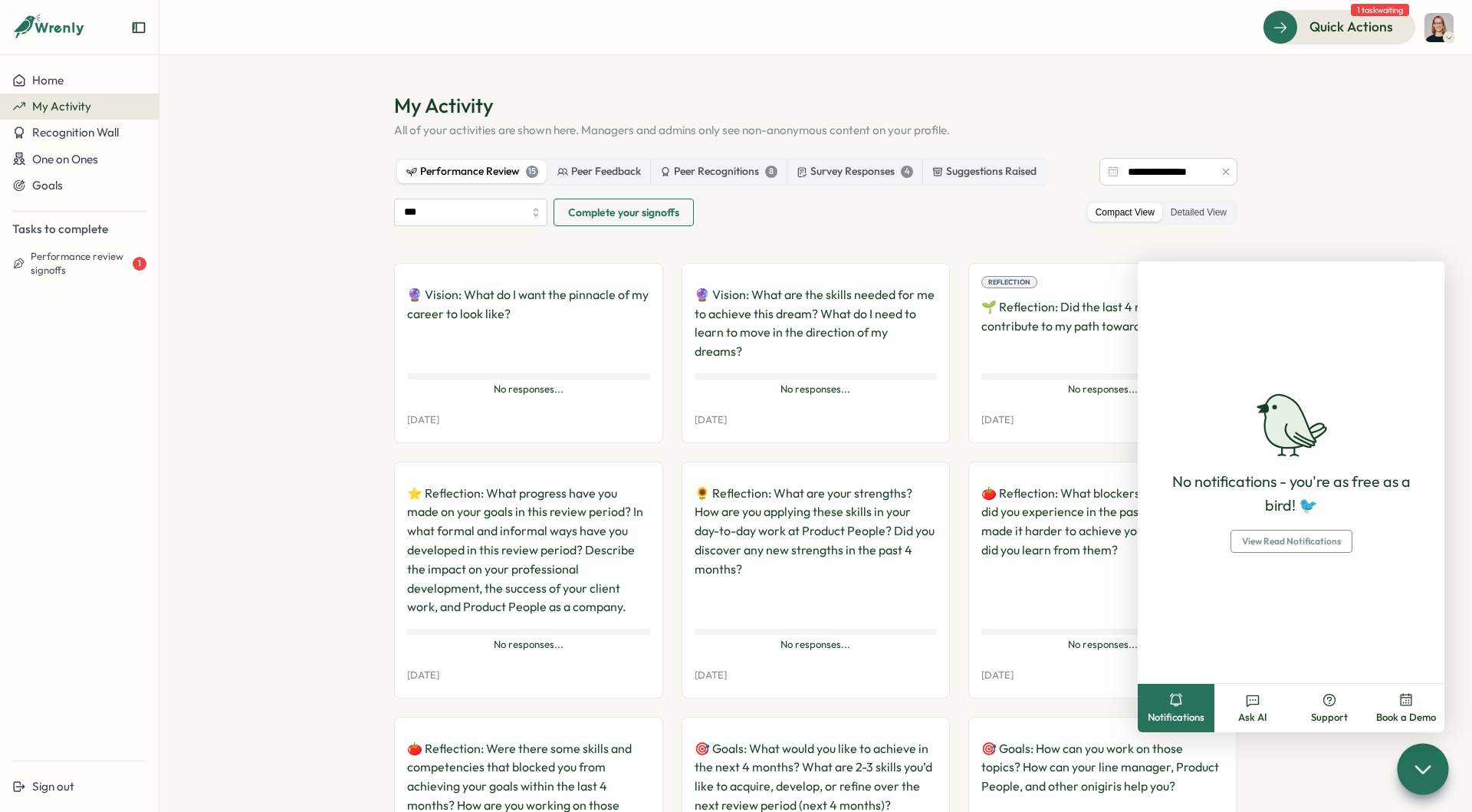
click at [1415, 759] on icon at bounding box center [1423, 768] width 22 height 22
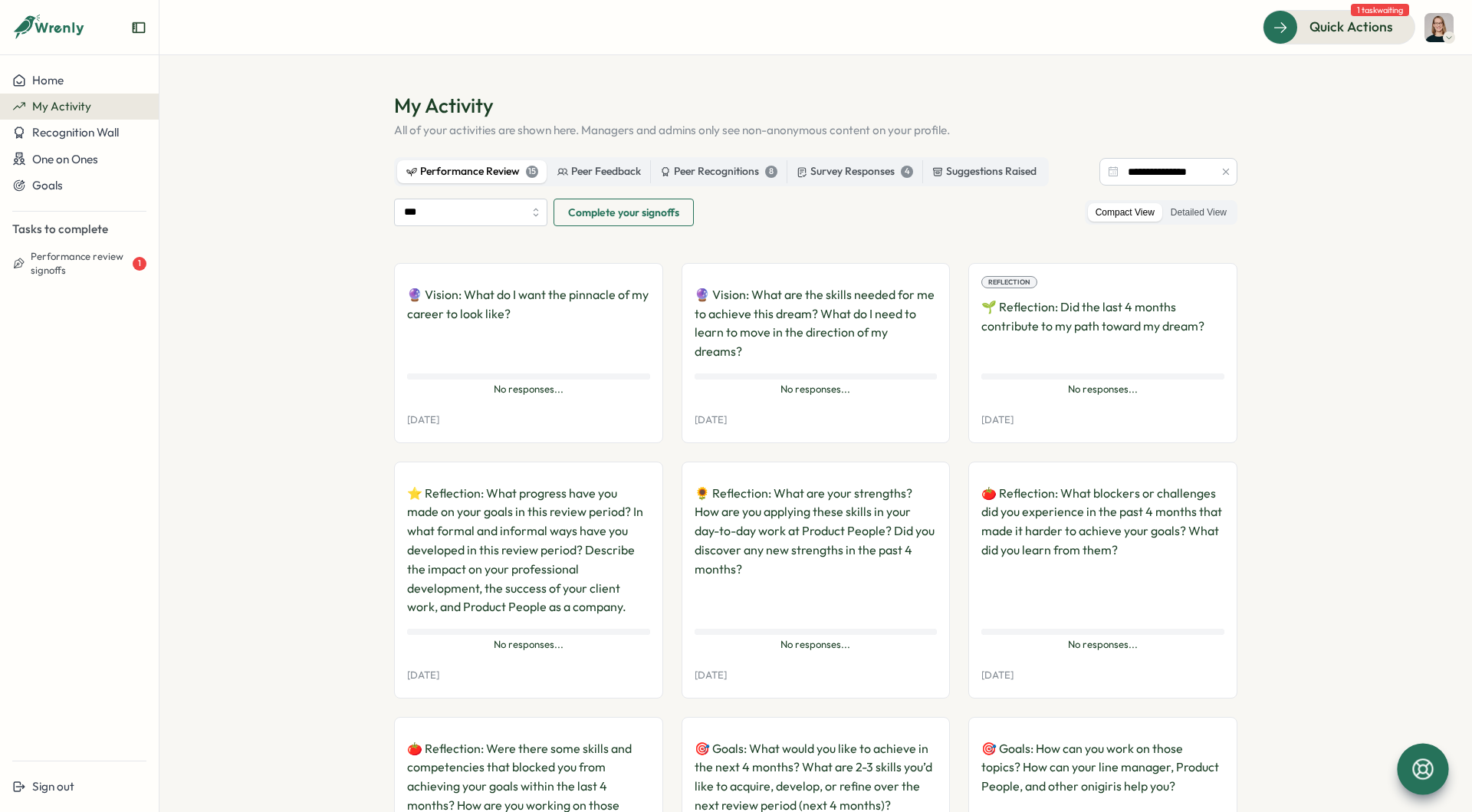
click at [1092, 370] on div "No responses... No responses..." at bounding box center [1103, 380] width 243 height 22
click at [269, 259] on section "**********" at bounding box center [815, 433] width 1312 height 756
click at [681, 54] on header "Quick Actions 1 task waiting" at bounding box center [815, 27] width 1312 height 55
